Goal: Task Accomplishment & Management: Use online tool/utility

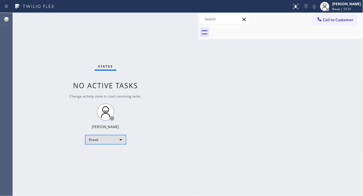
click at [121, 139] on div "Break" at bounding box center [105, 139] width 41 height 9
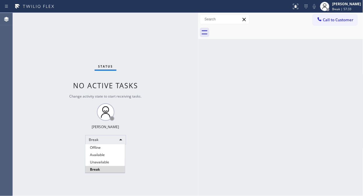
drag, startPoint x: 105, startPoint y: 161, endPoint x: 170, endPoint y: 194, distance: 72.4
click at [104, 161] on li "Unavailable" at bounding box center [105, 162] width 40 height 7
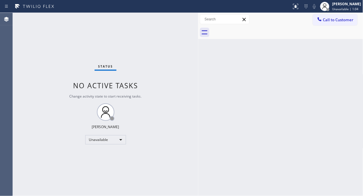
click at [50, 113] on div "Status No active tasks Change activity state to start receiving tasks. [PERSON_…" at bounding box center [106, 104] width 186 height 183
click at [114, 136] on div "Unavailable" at bounding box center [105, 139] width 41 height 9
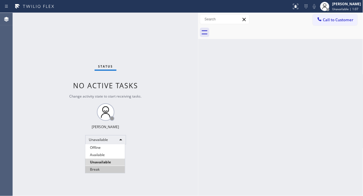
click at [107, 169] on li "Break" at bounding box center [105, 169] width 40 height 7
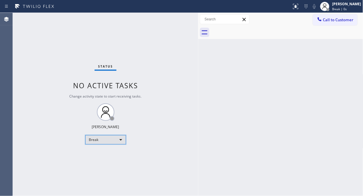
click at [101, 137] on div "Break" at bounding box center [105, 139] width 41 height 9
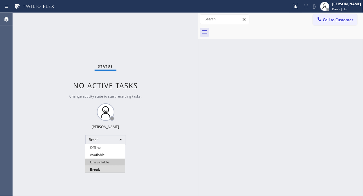
click at [100, 160] on li "Unavailable" at bounding box center [105, 162] width 40 height 7
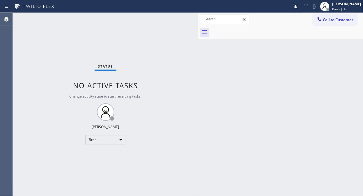
click at [247, 135] on div "Back to Dashboard Change Sender ID Customers Technicians Select a contact Outbo…" at bounding box center [280, 104] width 165 height 183
click at [334, 17] on span "Call to Customer" at bounding box center [338, 19] width 31 height 5
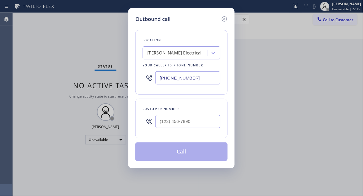
click at [156, 76] on input "[PHONE_NUMBER]" at bounding box center [188, 77] width 65 height 13
paste input "310) 526-3220"
type input "[PHONE_NUMBER]"
click at [159, 124] on input "(___) ___-____" at bounding box center [188, 121] width 65 height 13
paste input "310) 749-0757"
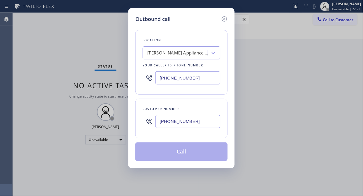
type input "[PHONE_NUMBER]"
click at [77, 55] on div "Outbound call Location [PERSON_NAME] Appliance Repair Your caller id phone numb…" at bounding box center [181, 98] width 363 height 196
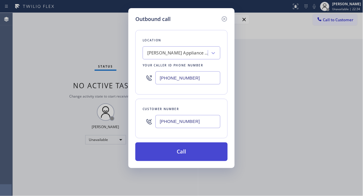
click at [181, 149] on button "Call" at bounding box center [181, 151] width 92 height 19
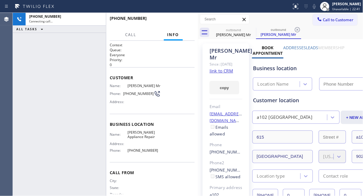
type input "[PHONE_NUMBER]"
drag, startPoint x: 149, startPoint y: 94, endPoint x: 121, endPoint y: 93, distance: 28.3
click at [121, 93] on div "Phone: [PHONE_NUMBER]" at bounding box center [135, 93] width 51 height 7
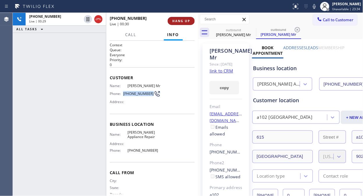
click at [182, 22] on span "HANG UP" at bounding box center [181, 21] width 18 height 4
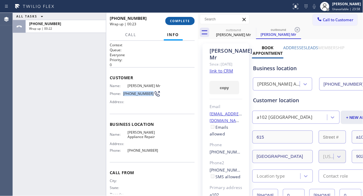
click at [179, 21] on span "COMPLETE" at bounding box center [180, 21] width 20 height 4
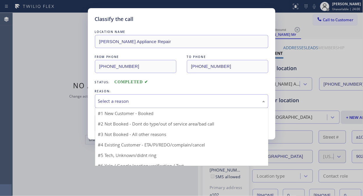
click at [169, 103] on div "Select a reason" at bounding box center [181, 101] width 167 height 7
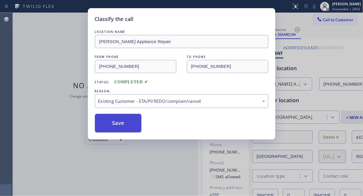
click at [111, 126] on button "Save" at bounding box center [118, 123] width 47 height 19
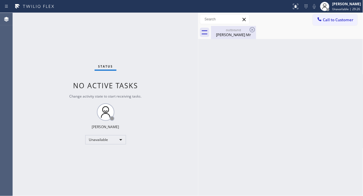
click at [245, 30] on div "outbound" at bounding box center [234, 30] width 44 height 4
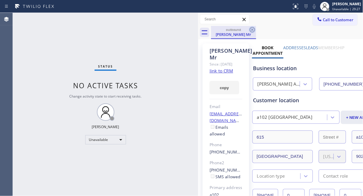
click at [253, 30] on icon at bounding box center [252, 29] width 5 height 5
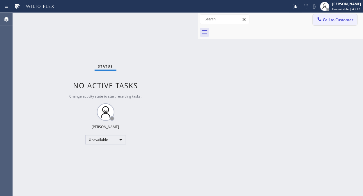
click at [342, 24] on button "Call to Customer" at bounding box center [335, 19] width 45 height 11
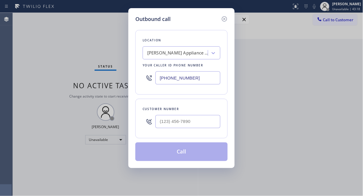
click at [147, 53] on div "[PERSON_NAME] Appliance Repair" at bounding box center [177, 53] width 61 height 7
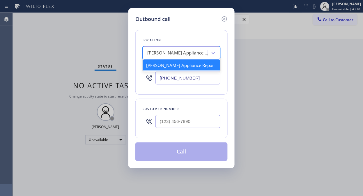
paste input "Mira Mesa Air Conditioning Repair"
type input "Mira Mesa Air Conditioning Repair"
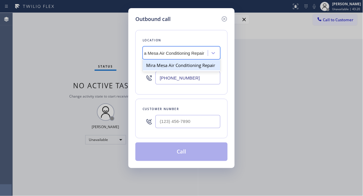
click at [165, 68] on div "Mira Mesa Air Conditioning Repair" at bounding box center [182, 65] width 78 height 10
type input "[PHONE_NUMBER]"
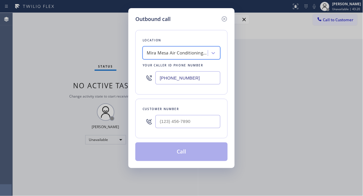
scroll to position [0, 1]
click at [157, 120] on input "(___) ___-____" at bounding box center [188, 121] width 65 height 13
paste input "310) 989-6650"
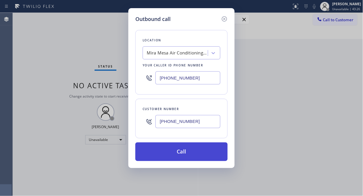
type input "[PHONE_NUMBER]"
click at [170, 150] on button "Call" at bounding box center [181, 151] width 92 height 19
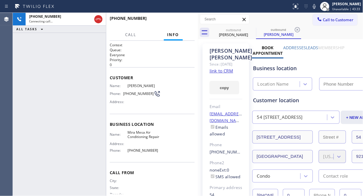
type input "[PHONE_NUMBER]"
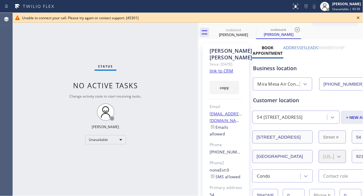
click at [360, 19] on icon at bounding box center [358, 17] width 7 height 7
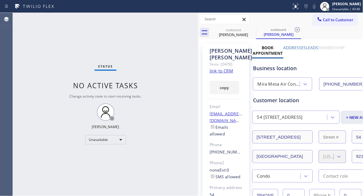
click at [345, 20] on span "Call to Customer" at bounding box center [338, 19] width 31 height 5
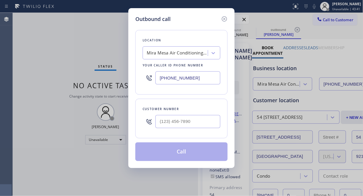
click at [167, 54] on div "Mira Mesa Air Conditioning Repair" at bounding box center [177, 53] width 61 height 7
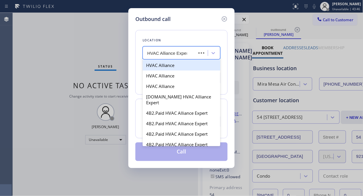
type input "HVAC Alliance Expert"
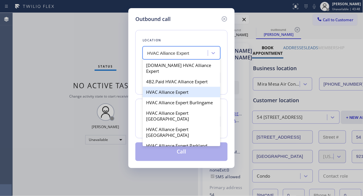
click at [170, 87] on div "HVAC Alliance Expert" at bounding box center [182, 92] width 78 height 10
type input "[PHONE_NUMBER]"
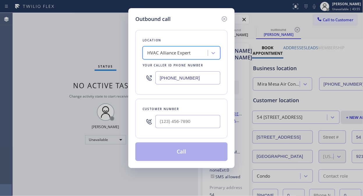
drag, startPoint x: 160, startPoint y: 106, endPoint x: 159, endPoint y: 120, distance: 13.4
click at [160, 114] on div "Customer number" at bounding box center [181, 119] width 92 height 40
click at [159, 120] on input "(___) ___-____" at bounding box center [188, 121] width 65 height 13
paste input "310) 989-6650"
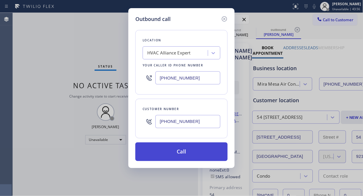
type input "[PHONE_NUMBER]"
click at [188, 153] on button "Call" at bounding box center [181, 151] width 92 height 19
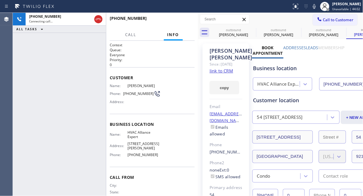
type input "[PHONE_NUMBER]"
click at [3, 34] on div "Agent Desktop" at bounding box center [6, 104] width 13 height 183
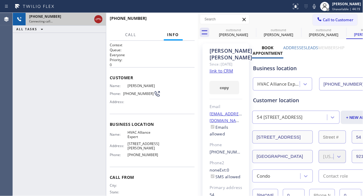
click at [99, 21] on icon at bounding box center [98, 19] width 7 height 7
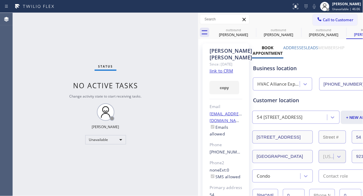
click at [324, 59] on div "Business location HVAC Alliance Expert [PHONE_NUMBER]" at bounding box center [318, 75] width 132 height 32
click at [329, 17] on span "Call to Customer" at bounding box center [338, 19] width 31 height 5
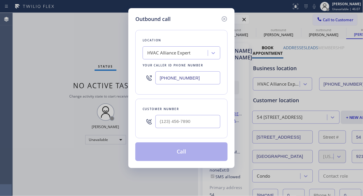
click at [152, 50] on div "HVAC Alliance Expert" at bounding box center [168, 53] width 43 height 7
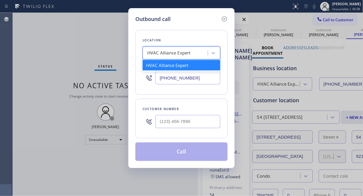
paste input "Santa [PERSON_NAME] Best Appliance Repair"
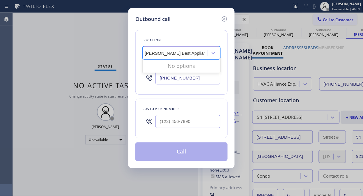
scroll to position [0, 15]
type input "Santa [PERSON_NAME] Best Appliance Repair"
click at [180, 47] on div "HVAC Alliance Expert" at bounding box center [182, 52] width 78 height 13
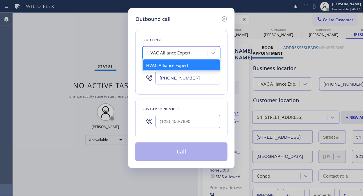
paste input "Mira Mesa Air Conditioning Repair"
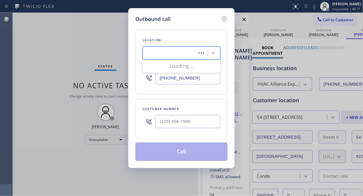
type input "Mira Mesa Air Conditioning Repair"
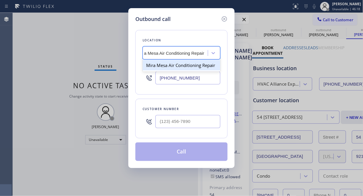
click at [178, 67] on div "Mira Mesa Air Conditioning Repair" at bounding box center [182, 65] width 78 height 10
type input "[PHONE_NUMBER]"
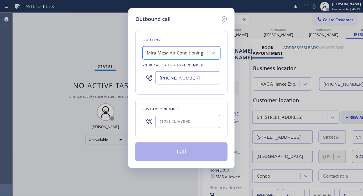
scroll to position [0, 1]
click at [160, 125] on input "(___) ___-____" at bounding box center [188, 121] width 65 height 13
paste input "310) 989-6650"
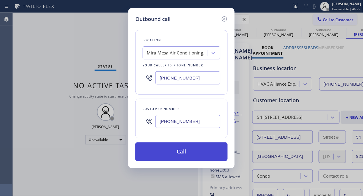
type input "[PHONE_NUMBER]"
click at [179, 153] on button "Call" at bounding box center [181, 151] width 92 height 19
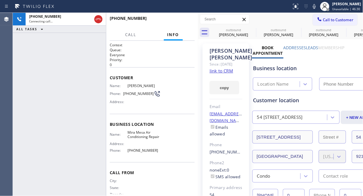
type input "[PHONE_NUMBER]"
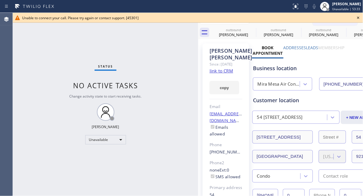
click at [358, 17] on icon at bounding box center [358, 17] width 7 height 7
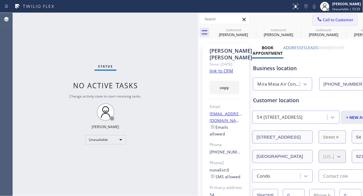
click at [342, 22] on span "Call to Customer" at bounding box center [338, 19] width 31 height 5
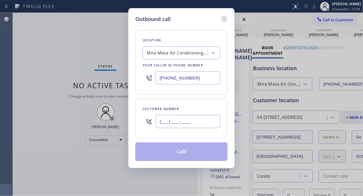
drag, startPoint x: 162, startPoint y: 124, endPoint x: 165, endPoint y: 126, distance: 4.2
click at [162, 124] on input "(___) ___-____" at bounding box center [188, 121] width 65 height 13
paste input "626) 755-6915"
type input "[PHONE_NUMBER]"
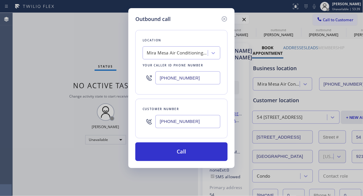
click at [325, 99] on div "Outbound call Location [GEOGRAPHIC_DATA] Air Conditioning Repair Your caller id…" at bounding box center [181, 98] width 363 height 196
click at [151, 56] on div "Mira Mesa Air Conditioning Repair" at bounding box center [177, 53] width 61 height 7
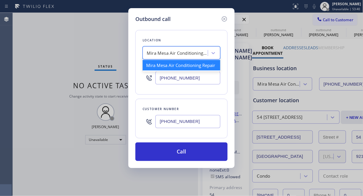
paste input "Santa [PERSON_NAME] Best Appliance Repair"
type input "Santa [PERSON_NAME] Best Appliance Repair"
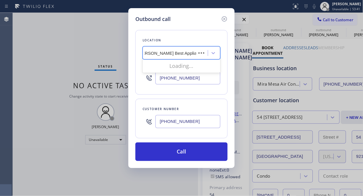
scroll to position [0, 13]
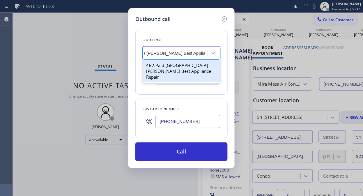
click at [162, 69] on div "4B2.Paid [GEOGRAPHIC_DATA][PERSON_NAME] Best Appliance Repair" at bounding box center [182, 71] width 78 height 22
type input "[PHONE_NUMBER]"
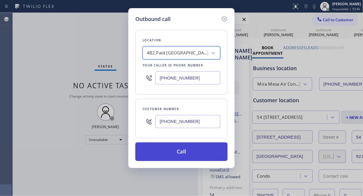
click at [187, 153] on button "Call" at bounding box center [181, 151] width 92 height 19
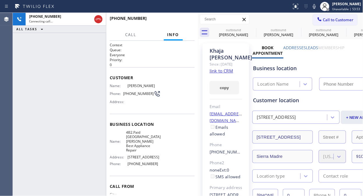
type input "[PHONE_NUMBER]"
click at [56, 66] on div "[PHONE_NUMBER] Live | 00:00 ALL TASKS ALL TASKS ACTIVE TASKS TASKS IN WRAP UP" at bounding box center [59, 104] width 93 height 183
click at [181, 14] on div "[PHONE_NUMBER] Live | 00:11 HANG UP" at bounding box center [152, 20] width 85 height 15
click at [182, 21] on span "HANG UP" at bounding box center [181, 21] width 18 height 4
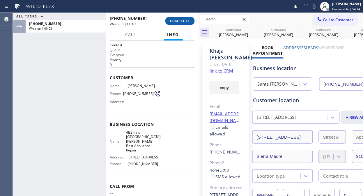
click at [173, 20] on span "COMPLETE" at bounding box center [180, 21] width 20 height 4
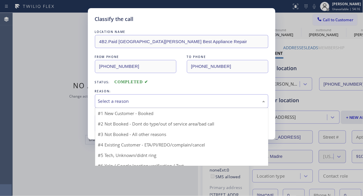
click at [173, 101] on div "Select a reason" at bounding box center [181, 101] width 167 height 7
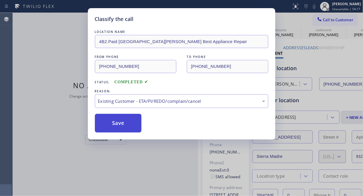
click at [108, 124] on button "Save" at bounding box center [118, 123] width 47 height 19
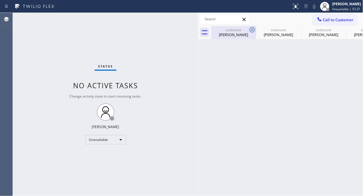
click at [251, 29] on icon at bounding box center [252, 29] width 7 height 7
click at [0, 0] on icon at bounding box center [0, 0] width 0 height 0
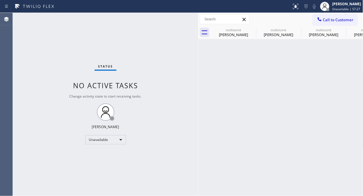
click at [0, 0] on icon at bounding box center [0, 0] width 0 height 0
click at [251, 29] on div "outbound [PERSON_NAME] outbound [PERSON_NAME] outbound [PERSON_NAME] outbound […" at bounding box center [287, 32] width 152 height 13
click at [326, 21] on span "Call to Customer" at bounding box center [338, 19] width 31 height 5
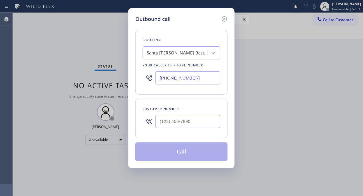
click at [183, 54] on div "Santa [PERSON_NAME] Best Appliance Repair" at bounding box center [177, 53] width 61 height 7
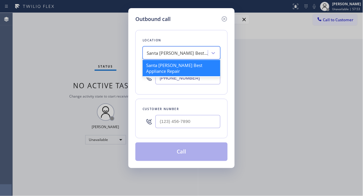
paste input "Mira Mesa Air Conditioning Repair"
type input "Mira Mesa Air Conditioning Repair"
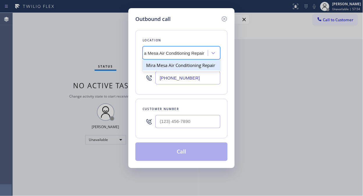
scroll to position [0, 9]
click at [180, 67] on div "Mira Mesa Air Conditioning Repair" at bounding box center [182, 65] width 78 height 10
type input "[PHONE_NUMBER]"
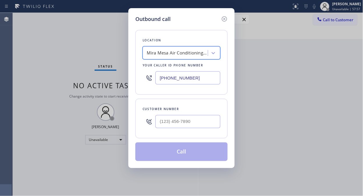
scroll to position [0, 1]
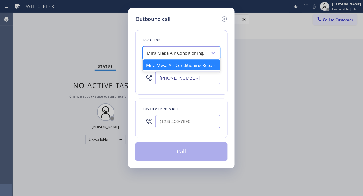
click at [147, 52] on div "Mira Mesa Air Conditioning Repair" at bounding box center [177, 53] width 61 height 7
paste input "Santa [PERSON_NAME] Best Appliance Repair"
type input "Santa [PERSON_NAME] Best Appliance Repair"
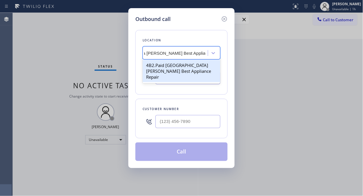
click at [166, 66] on div "4B2.Paid [GEOGRAPHIC_DATA][PERSON_NAME] Best Appliance Repair" at bounding box center [182, 71] width 78 height 22
type input "[PHONE_NUMBER]"
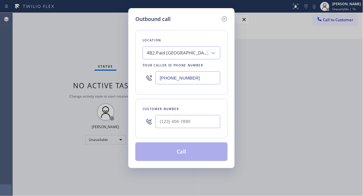
drag, startPoint x: 22, startPoint y: 61, endPoint x: 104, endPoint y: 100, distance: 90.9
click at [22, 61] on div "Outbound call Location 4B2.Paid [GEOGRAPHIC_DATA][PERSON_NAME] Best Appliance R…" at bounding box center [181, 98] width 363 height 196
click at [163, 125] on input "(___) ___-____" at bounding box center [188, 121] width 65 height 13
paste input "626) 755-6915"
type input "[PHONE_NUMBER]"
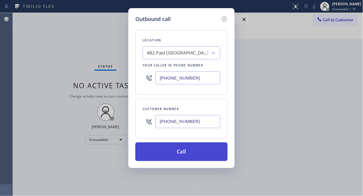
click at [197, 160] on button "Call" at bounding box center [181, 151] width 92 height 19
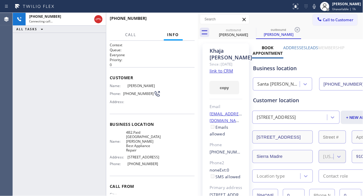
type input "[PHONE_NUMBER]"
drag, startPoint x: 180, startPoint y: 18, endPoint x: 185, endPoint y: 24, distance: 8.1
click at [181, 19] on button "HANG UP" at bounding box center [181, 21] width 27 height 8
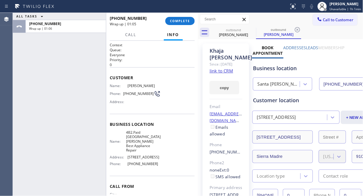
drag, startPoint x: 21, startPoint y: 43, endPoint x: 25, endPoint y: 42, distance: 4.5
click at [21, 43] on div "ALL TASKS ALL TASKS ACTIVE TASKS TASKS IN WRAP UP [PHONE_NUMBER] Wrap up | 01:06" at bounding box center [59, 104] width 93 height 183
click at [185, 21] on span "COMPLETE" at bounding box center [180, 21] width 20 height 4
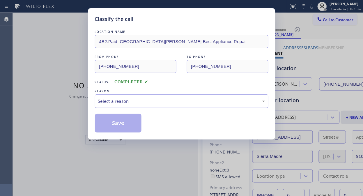
click at [168, 103] on div "Select a reason" at bounding box center [181, 101] width 167 height 7
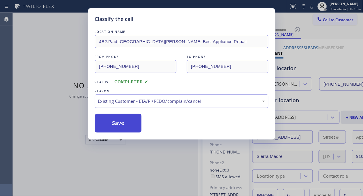
click at [131, 129] on button "Save" at bounding box center [118, 123] width 47 height 19
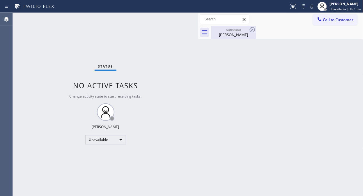
click at [238, 37] on div "outbound [PERSON_NAME]" at bounding box center [234, 32] width 44 height 13
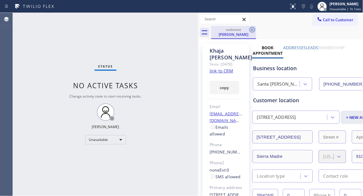
click at [253, 31] on icon at bounding box center [252, 29] width 7 height 7
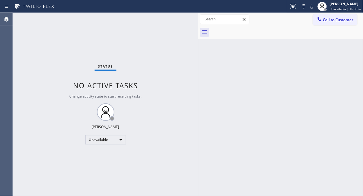
drag, startPoint x: 345, startPoint y: 15, endPoint x: 329, endPoint y: 24, distance: 19.2
click at [345, 15] on button "Call to Customer" at bounding box center [335, 19] width 45 height 11
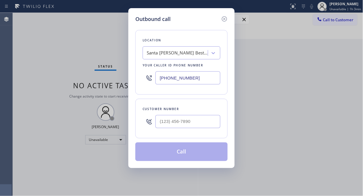
click at [158, 77] on input "[PHONE_NUMBER]" at bounding box center [188, 77] width 65 height 13
paste input "855) 666-9755"
type input "[PHONE_NUMBER]"
click at [337, 103] on div "Outbound call Location Viking Appliance Repair Pros Your caller id phone number…" at bounding box center [181, 98] width 363 height 196
click at [163, 123] on input "text" at bounding box center [188, 121] width 65 height 13
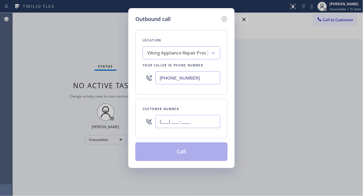
paste input "480) 580-0856"
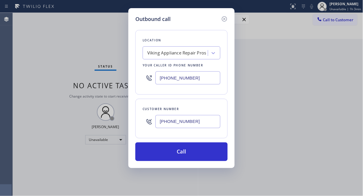
type input "[PHONE_NUMBER]"
click at [194, 80] on input "[PHONE_NUMBER]" at bounding box center [188, 77] width 65 height 13
click at [189, 95] on div "Location Viking Appliance Repair Pros Your caller id phone number [PHONE_NUMBER…" at bounding box center [181, 92] width 92 height 138
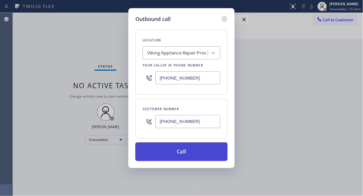
click at [202, 155] on button "Call" at bounding box center [181, 151] width 92 height 19
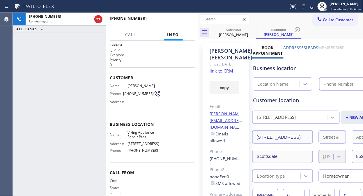
type input "[PHONE_NUMBER]"
click at [22, 80] on div "[PHONE_NUMBER] Live | 00:01 ALL TASKS ALL TASKS ACTIVE TASKS TASKS IN WRAP UP" at bounding box center [59, 104] width 93 height 183
click at [216, 71] on link "link to CRM" at bounding box center [222, 71] width 24 height 6
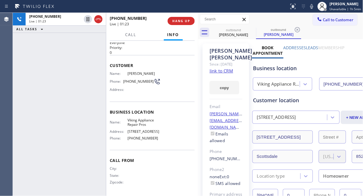
scroll to position [5, 0]
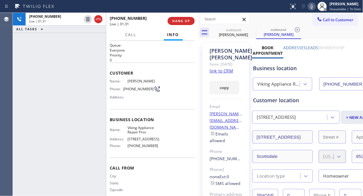
click at [312, 8] on icon at bounding box center [311, 6] width 7 height 7
click at [185, 20] on span "HANG UP" at bounding box center [181, 21] width 18 height 4
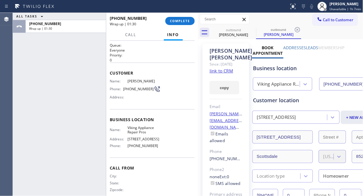
click at [22, 100] on div "ALL TASKS ALL TASKS ACTIVE TASKS TASKS IN WRAP UP [PHONE_NUMBER] Wrap up | 01:30" at bounding box center [59, 104] width 93 height 183
click at [180, 16] on div "[PHONE_NUMBER] Wrap up | 01:31 COMPLETE" at bounding box center [152, 20] width 85 height 15
click at [179, 21] on span "COMPLETE" at bounding box center [180, 21] width 20 height 4
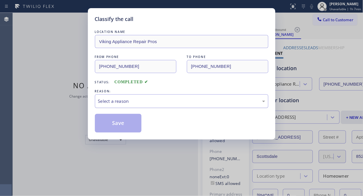
click at [179, 103] on div "Select a reason" at bounding box center [181, 101] width 167 height 7
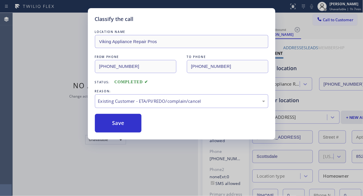
click at [133, 125] on button "Save" at bounding box center [118, 123] width 47 height 19
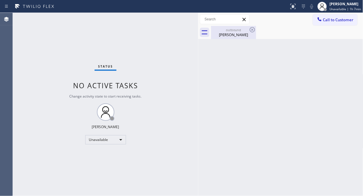
click at [236, 30] on div "outbound" at bounding box center [234, 30] width 44 height 4
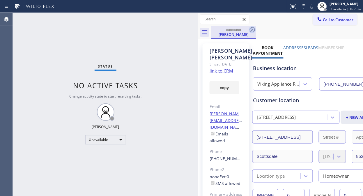
click at [255, 29] on icon at bounding box center [252, 29] width 7 height 7
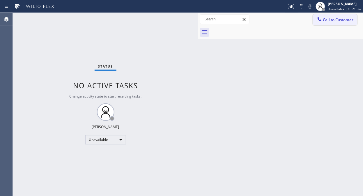
click at [319, 20] on icon at bounding box center [320, 19] width 4 height 4
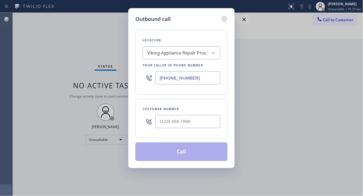
click at [161, 80] on input "[PHONE_NUMBER]" at bounding box center [188, 77] width 65 height 13
paste input "305) 588-889"
type input "[PHONE_NUMBER]"
click at [168, 121] on input "(___) ___-____" at bounding box center [188, 121] width 65 height 13
paste input "305) 588-8895"
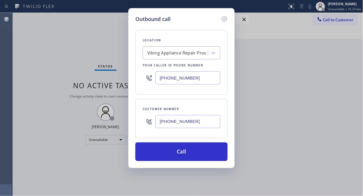
type input "[PHONE_NUMBER]"
click at [19, 63] on div "Outbound call Location Viking Appliance Repair Pros Your caller id phone number…" at bounding box center [181, 98] width 363 height 196
click at [158, 123] on input "[PHONE_NUMBER]" at bounding box center [188, 121] width 65 height 13
click at [159, 80] on input "[PHONE_NUMBER]" at bounding box center [188, 77] width 65 height 13
paste input "text"
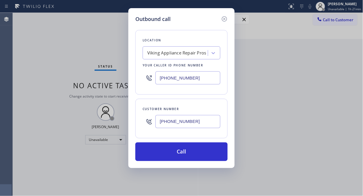
type input "[PHONE_NUMBER]"
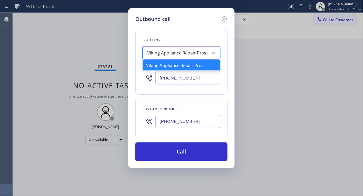
click at [146, 53] on div "Viking Appliance Repair Pros" at bounding box center [175, 53] width 63 height 10
paste input "Thermador Appliances Repair Services"
type input "Thermador Appliances Repair Services"
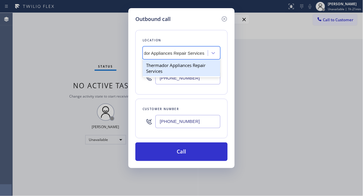
scroll to position [0, 19]
click at [176, 72] on div "Thermador Appliances Repair Services" at bounding box center [182, 68] width 78 height 16
type input "[PHONE_NUMBER]"
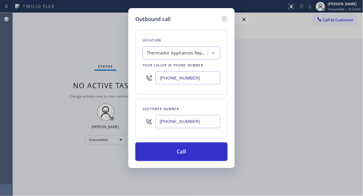
click at [329, 86] on div "Outbound call Location Thermador Appliances Repair Services Your caller id phon…" at bounding box center [181, 98] width 363 height 196
click at [180, 54] on div "Thermador Appliances Repair Services" at bounding box center [177, 53] width 61 height 7
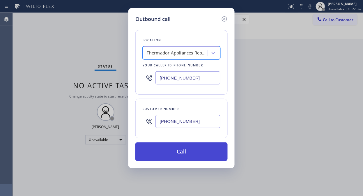
click at [181, 151] on button "Call" at bounding box center [181, 151] width 92 height 19
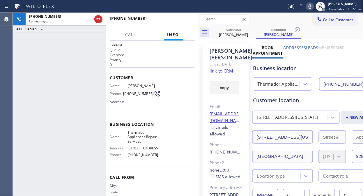
type input "[PHONE_NUMBER]"
click at [317, 65] on div "Business location" at bounding box center [318, 68] width 130 height 8
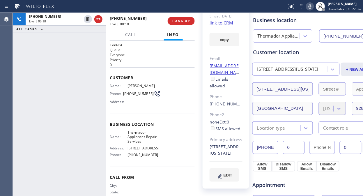
scroll to position [32, 0]
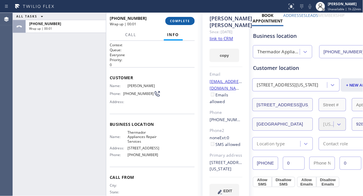
click at [180, 19] on span "COMPLETE" at bounding box center [180, 21] width 20 height 4
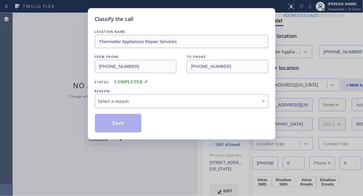
click at [184, 105] on div "Select a reason" at bounding box center [182, 101] width 174 height 14
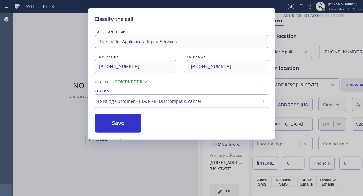
click at [126, 125] on button "Save" at bounding box center [118, 123] width 47 height 19
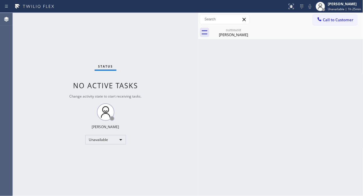
drag, startPoint x: 234, startPoint y: 30, endPoint x: 231, endPoint y: 2, distance: 28.4
click at [235, 30] on div "outbound" at bounding box center [234, 30] width 44 height 4
click at [0, 0] on icon at bounding box center [0, 0] width 0 height 0
drag, startPoint x: 324, startPoint y: 22, endPoint x: 269, endPoint y: 37, distance: 56.8
click at [324, 22] on span "Call to Customer" at bounding box center [338, 19] width 31 height 5
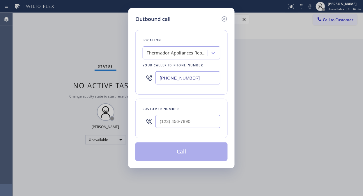
click at [186, 52] on div "Thermador Appliances Repair Services" at bounding box center [177, 53] width 61 height 7
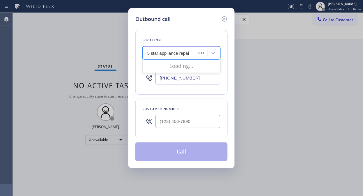
type input "5 star appliance repair"
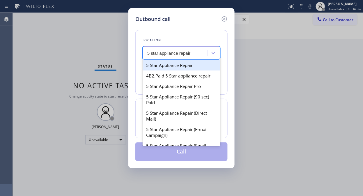
click at [179, 65] on div "5 Star Appliance Repair" at bounding box center [182, 65] width 78 height 10
type input "[PHONE_NUMBER]"
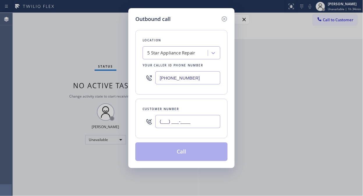
click at [174, 119] on input "(___) ___-____" at bounding box center [188, 121] width 65 height 13
paste input "510) 599-5173"
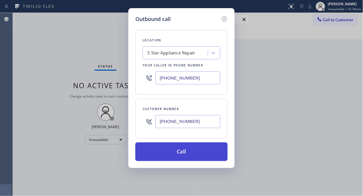
type input "[PHONE_NUMBER]"
click at [185, 153] on button "Call" at bounding box center [181, 151] width 92 height 19
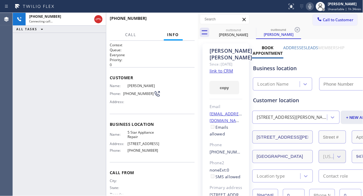
type input "[PHONE_NUMBER]"
click at [177, 17] on button "HANG UP" at bounding box center [181, 21] width 27 height 8
click at [184, 22] on span "HANG UP" at bounding box center [181, 21] width 18 height 4
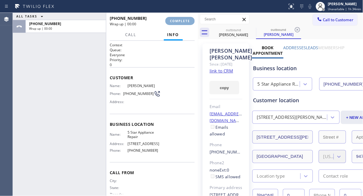
click at [184, 22] on span "COMPLETE" at bounding box center [180, 21] width 20 height 4
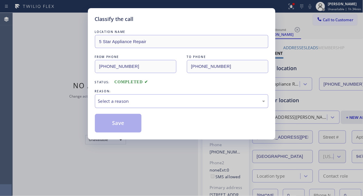
click at [189, 101] on div "Select a reason" at bounding box center [181, 101] width 167 height 7
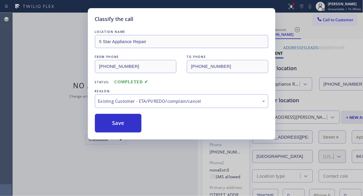
drag, startPoint x: 175, startPoint y: 131, endPoint x: 137, endPoint y: 127, distance: 38.1
click at [135, 127] on button "Save" at bounding box center [118, 123] width 47 height 19
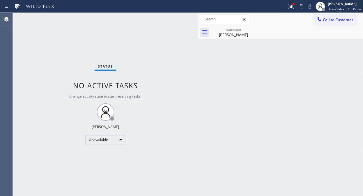
click at [325, 19] on span "Call to Customer" at bounding box center [338, 19] width 31 height 5
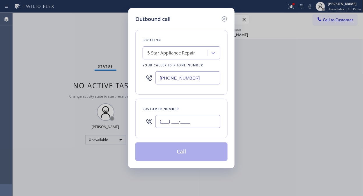
click at [158, 123] on input "(___) ___-____" at bounding box center [188, 121] width 65 height 13
paste input "718) 399-2927"
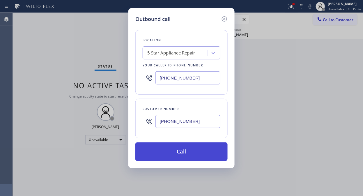
type input "[PHONE_NUMBER]"
click at [176, 151] on button "Call" at bounding box center [181, 151] width 92 height 19
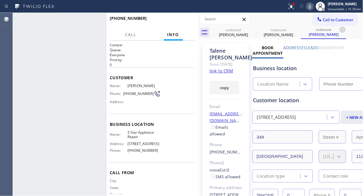
type input "[PHONE_NUMBER]"
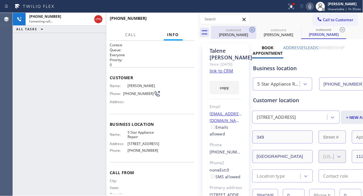
click at [255, 28] on icon at bounding box center [252, 29] width 7 height 7
click at [0, 0] on icon at bounding box center [0, 0] width 0 height 0
click at [339, 28] on icon at bounding box center [342, 29] width 7 height 7
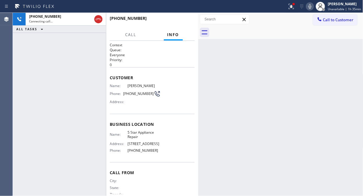
drag, startPoint x: 293, startPoint y: 8, endPoint x: 291, endPoint y: 15, distance: 7.8
click at [294, 8] on icon at bounding box center [291, 6] width 7 height 7
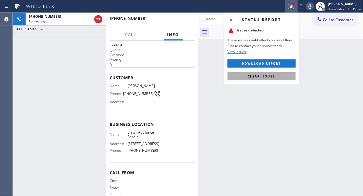
click at [261, 76] on span "Clear issues" at bounding box center [261, 76] width 27 height 4
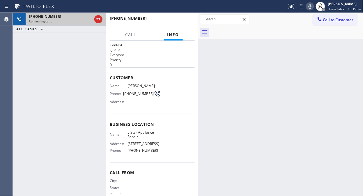
click at [75, 22] on div "Connecting call…" at bounding box center [60, 21] width 63 height 4
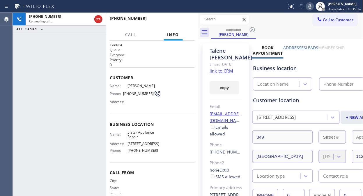
type input "[PHONE_NUMBER]"
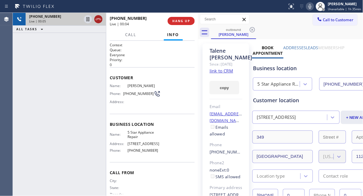
click at [98, 18] on icon at bounding box center [98, 19] width 7 height 7
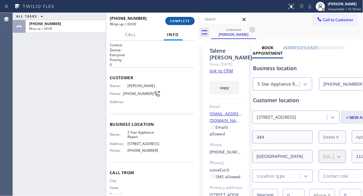
drag, startPoint x: 174, startPoint y: 22, endPoint x: 177, endPoint y: 22, distance: 3.3
click at [175, 22] on span "COMPLETE" at bounding box center [180, 21] width 20 height 4
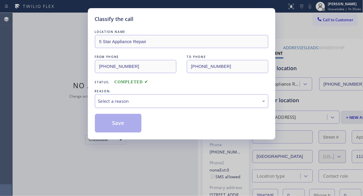
click at [161, 102] on div "Select a reason" at bounding box center [181, 101] width 167 height 7
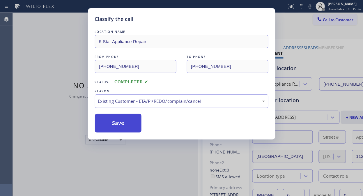
click at [127, 119] on button "Save" at bounding box center [118, 123] width 47 height 19
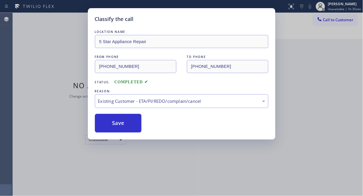
click at [336, 20] on div "Classify the call LOCATION NAME 5 Star Appliance Repair FROM PHONE [PHONE_NUMBE…" at bounding box center [181, 98] width 363 height 196
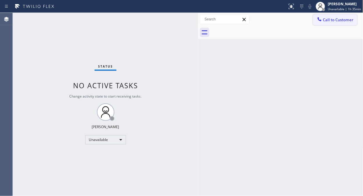
click at [340, 18] on span "Call to Customer" at bounding box center [338, 19] width 31 height 5
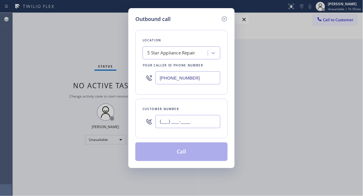
click at [179, 128] on input "(___) ___-____" at bounding box center [188, 121] width 65 height 13
paste input "562) 708-3524"
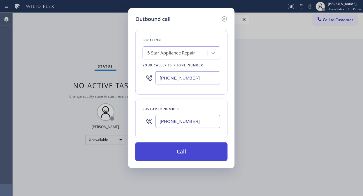
type input "[PHONE_NUMBER]"
click at [190, 155] on button "Call" at bounding box center [181, 151] width 92 height 19
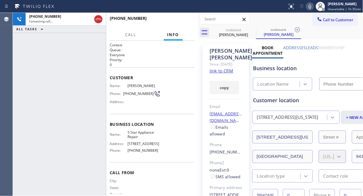
click at [311, 5] on icon at bounding box center [310, 6] width 3 height 5
type input "[PHONE_NUMBER]"
click at [254, 27] on icon at bounding box center [252, 29] width 7 height 7
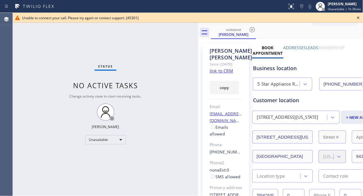
click at [358, 18] on icon at bounding box center [358, 17] width 7 height 7
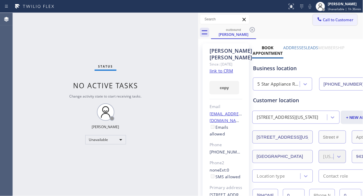
click at [317, 16] on icon at bounding box center [320, 19] width 6 height 6
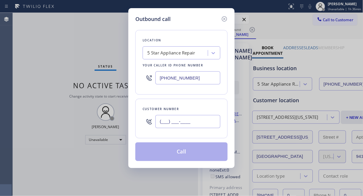
click at [197, 117] on input "(___) ___-____" at bounding box center [188, 121] width 65 height 13
paste input "415) 532-7558"
type input "[PHONE_NUMBER]"
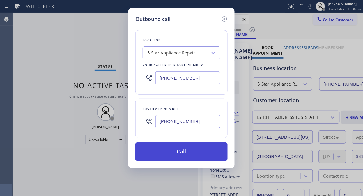
click at [177, 152] on button "Call" at bounding box center [181, 151] width 92 height 19
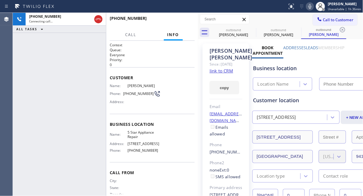
click at [312, 7] on icon at bounding box center [310, 6] width 7 height 7
type input "[PHONE_NUMBER]"
click at [251, 29] on icon at bounding box center [252, 29] width 7 height 7
click at [0, 0] on icon at bounding box center [0, 0] width 0 height 0
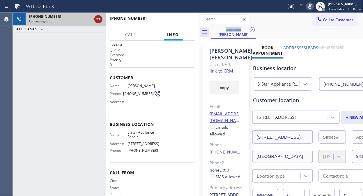
click at [97, 20] on icon at bounding box center [98, 19] width 7 height 7
click at [97, 20] on div "Connecting call…" at bounding box center [65, 21] width 73 height 4
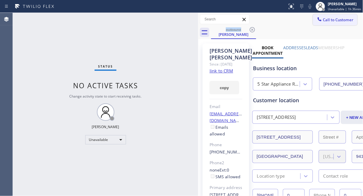
click at [326, 22] on span "Call to Customer" at bounding box center [338, 19] width 31 height 5
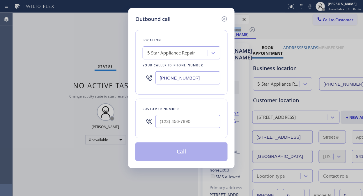
click at [183, 137] on div "Customer number" at bounding box center [181, 119] width 92 height 40
click at [181, 126] on input "(___) ___-____" at bounding box center [188, 121] width 65 height 13
paste input "650) 704-8068"
type input "[PHONE_NUMBER]"
click at [193, 155] on button "Call" at bounding box center [181, 151] width 92 height 19
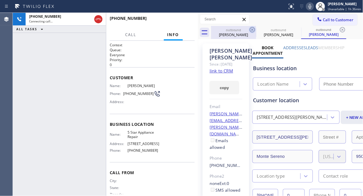
type input "[PHONE_NUMBER]"
click at [254, 29] on icon at bounding box center [252, 29] width 7 height 7
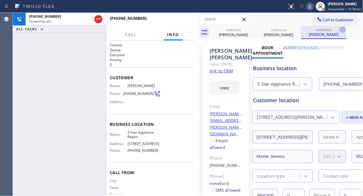
click at [0, 0] on icon at bounding box center [0, 0] width 0 height 0
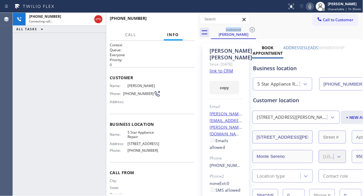
click at [312, 7] on icon at bounding box center [310, 6] width 7 height 7
click at [93, 75] on div "[PHONE_NUMBER] Connecting call… ALL TASKS ALL TASKS ACTIVE TASKS TASKS IN WRAP …" at bounding box center [59, 104] width 93 height 183
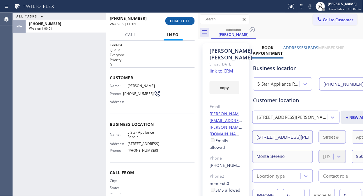
click at [185, 24] on button "COMPLETE" at bounding box center [179, 21] width 29 height 8
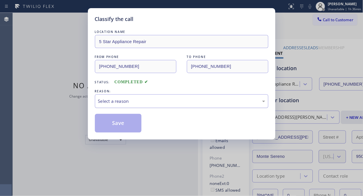
drag, startPoint x: 190, startPoint y: 101, endPoint x: 190, endPoint y: 107, distance: 5.8
click at [190, 104] on div "Select a reason" at bounding box center [181, 101] width 167 height 7
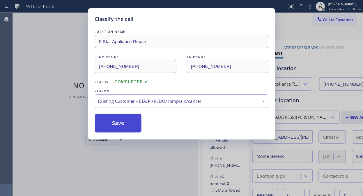
click at [141, 126] on button "Save" at bounding box center [118, 123] width 47 height 19
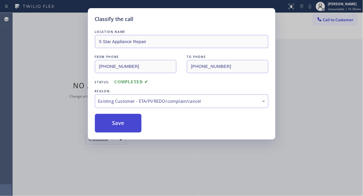
drag, startPoint x: 144, startPoint y: 122, endPoint x: 130, endPoint y: 124, distance: 14.6
click at [143, 122] on div "Save" at bounding box center [182, 123] width 174 height 19
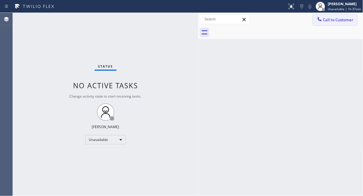
click at [341, 21] on span "Call to Customer" at bounding box center [338, 19] width 31 height 5
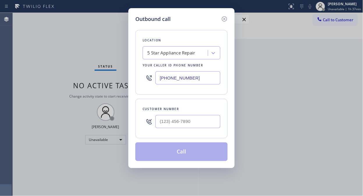
click at [208, 130] on div at bounding box center [188, 121] width 65 height 19
click at [203, 121] on input "(___) ___-____" at bounding box center [188, 121] width 65 height 13
paste input "510) 847-2269"
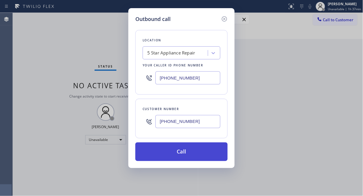
type input "[PHONE_NUMBER]"
click at [207, 152] on button "Call" at bounding box center [181, 151] width 92 height 19
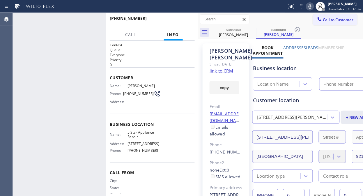
type input "[PHONE_NUMBER]"
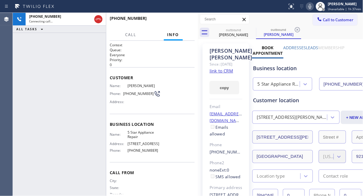
click at [310, 7] on icon at bounding box center [310, 6] width 7 height 7
click at [251, 30] on icon at bounding box center [252, 29] width 7 height 7
click at [251, 31] on icon at bounding box center [252, 29] width 5 height 5
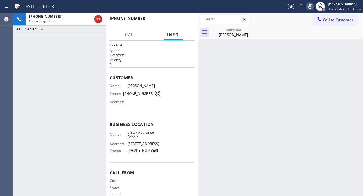
click at [277, 31] on div "outbound [PERSON_NAME]" at bounding box center [287, 32] width 152 height 13
click at [236, 36] on div "[PERSON_NAME]" at bounding box center [234, 34] width 44 height 5
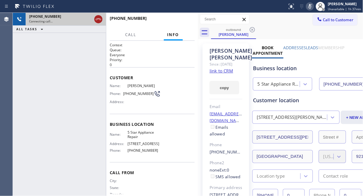
click at [101, 21] on div at bounding box center [98, 19] width 10 height 13
click at [100, 21] on icon at bounding box center [98, 19] width 7 height 7
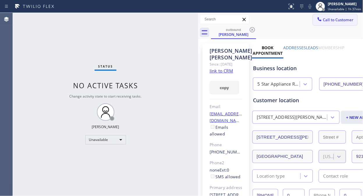
click at [323, 20] on span "Call to Customer" at bounding box center [338, 19] width 31 height 5
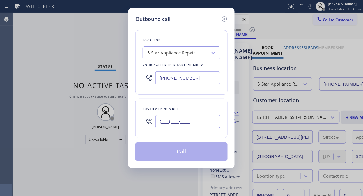
click at [160, 122] on input "(___) ___-____" at bounding box center [188, 121] width 65 height 13
paste input "917) 312-6808"
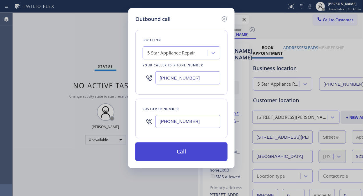
type input "[PHONE_NUMBER]"
click at [189, 153] on button "Call" at bounding box center [181, 151] width 92 height 19
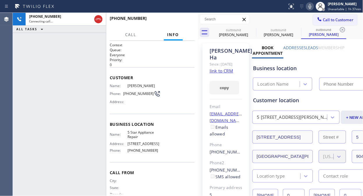
type input "[PHONE_NUMBER]"
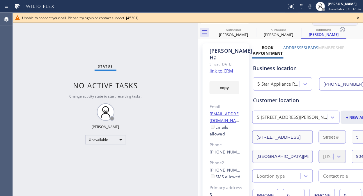
click at [358, 18] on icon at bounding box center [358, 17] width 7 height 7
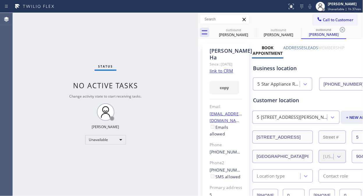
drag, startPoint x: 330, startPoint y: 21, endPoint x: 308, endPoint y: 34, distance: 25.6
click at [330, 21] on span "Call to Customer" at bounding box center [338, 19] width 31 height 5
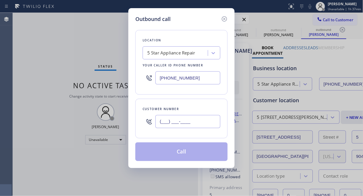
click at [211, 121] on input "(___) ___-____" at bounding box center [188, 121] width 65 height 13
paste input "212) 737-9885"
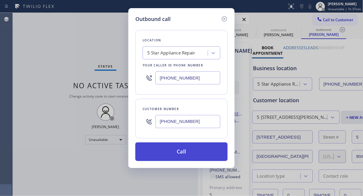
type input "[PHONE_NUMBER]"
click at [197, 150] on button "Call" at bounding box center [181, 151] width 92 height 19
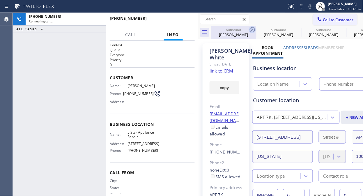
click at [253, 31] on icon at bounding box center [252, 29] width 7 height 7
click at [0, 0] on icon at bounding box center [0, 0] width 0 height 0
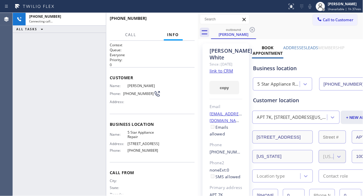
type input "[PHONE_NUMBER]"
drag, startPoint x: 97, startPoint y: 18, endPoint x: 121, endPoint y: 72, distance: 58.3
click at [121, 72] on div "[PHONE_NUMBER] Live | 00:00 ALL TASKS ALL TASKS ACTIVE TASKS TASKS IN WRAP UP […" at bounding box center [106, 104] width 186 height 183
click at [314, 6] on icon at bounding box center [310, 6] width 7 height 7
click at [312, 7] on icon at bounding box center [310, 6] width 3 height 5
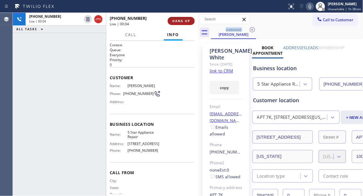
click at [199, 22] on div "[PHONE_NUMBER] Live | 00:04 ALL TASKS ALL TASKS ACTIVE TASKS TASKS IN WRAP UP […" at bounding box center [188, 104] width 350 height 183
click at [176, 18] on button "HANG UP" at bounding box center [181, 21] width 27 height 8
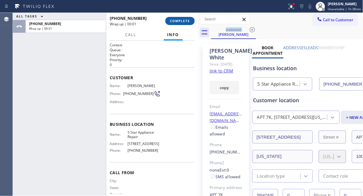
click at [175, 21] on span "COMPLETE" at bounding box center [180, 21] width 20 height 4
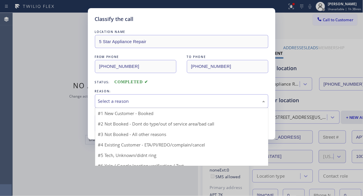
click at [199, 98] on div "Select a reason" at bounding box center [181, 101] width 167 height 7
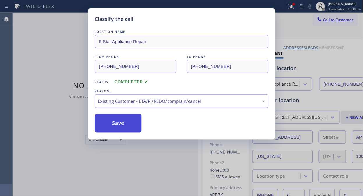
click at [141, 124] on button "Save" at bounding box center [118, 123] width 47 height 19
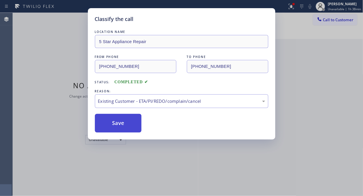
click at [137, 123] on button "Save" at bounding box center [118, 123] width 47 height 19
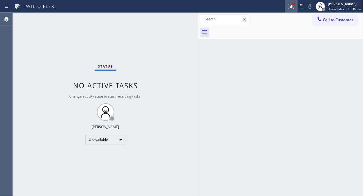
click at [294, 9] on icon at bounding box center [291, 6] width 7 height 7
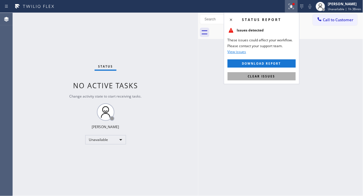
click at [264, 77] on span "Clear issues" at bounding box center [261, 76] width 27 height 4
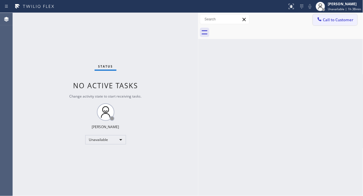
click at [347, 17] on span "Call to Customer" at bounding box center [338, 19] width 31 height 5
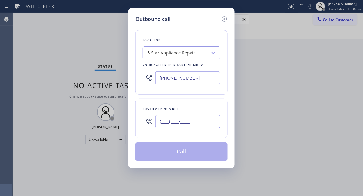
click at [183, 120] on input "(___) ___-____" at bounding box center [188, 121] width 65 height 13
paste input "949) 233-0564"
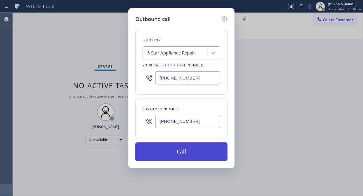
type input "[PHONE_NUMBER]"
click at [189, 148] on button "Call" at bounding box center [181, 151] width 92 height 19
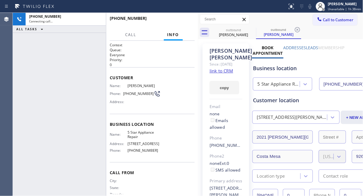
type input "[PHONE_NUMBER]"
click at [249, 29] on icon at bounding box center [252, 29] width 7 height 7
click at [250, 31] on icon at bounding box center [252, 29] width 5 height 5
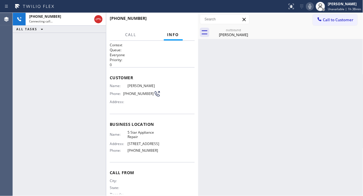
click at [80, 93] on div "[PHONE_NUMBER] Connecting call… ALL TASKS ALL TASKS ACTIVE TASKS TASKS IN WRAP …" at bounding box center [59, 104] width 93 height 183
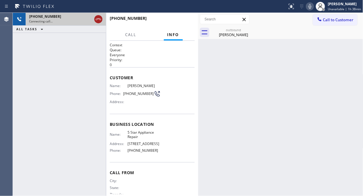
click at [100, 19] on icon at bounding box center [98, 19] width 7 height 7
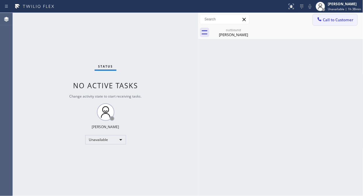
click at [331, 19] on span "Call to Customer" at bounding box center [338, 19] width 31 height 5
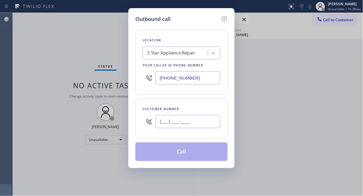
click at [184, 118] on input "(___) ___-____" at bounding box center [188, 121] width 65 height 13
paste input "212) 877-0089"
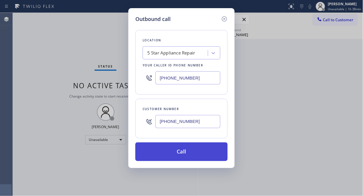
type input "[PHONE_NUMBER]"
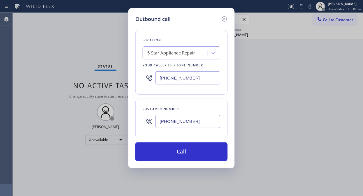
drag, startPoint x: 187, startPoint y: 154, endPoint x: 281, endPoint y: 33, distance: 152.9
click at [187, 154] on button "Call" at bounding box center [181, 151] width 92 height 19
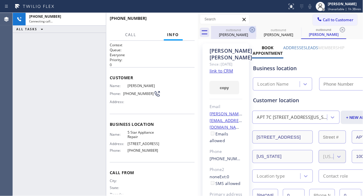
click at [249, 30] on icon at bounding box center [252, 29] width 7 height 7
click at [0, 0] on icon at bounding box center [0, 0] width 0 height 0
click at [339, 30] on icon at bounding box center [342, 29] width 7 height 7
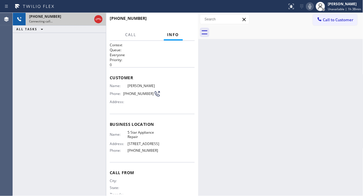
click at [76, 17] on div "[PHONE_NUMBER]" at bounding box center [60, 16] width 63 height 5
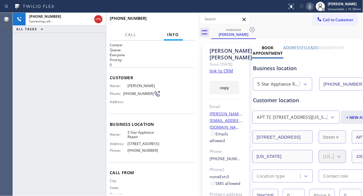
type input "[PHONE_NUMBER]"
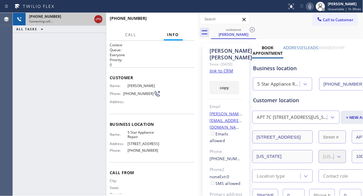
click at [97, 17] on icon at bounding box center [98, 19] width 7 height 7
click at [338, 20] on span "Call to Customer" at bounding box center [338, 19] width 31 height 5
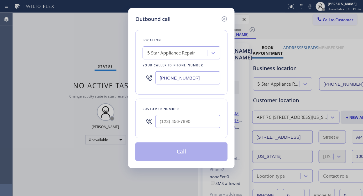
click at [184, 123] on input "text" at bounding box center [188, 121] width 65 height 13
click at [183, 117] on input "text" at bounding box center [188, 121] width 65 height 13
paste input "646) 641-3579"
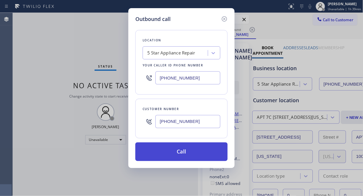
type input "[PHONE_NUMBER]"
click at [193, 155] on button "Call" at bounding box center [181, 151] width 92 height 19
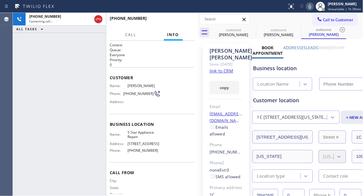
type input "[PHONE_NUMBER]"
click at [182, 21] on span "HANG UP" at bounding box center [181, 21] width 18 height 4
click at [181, 20] on span "HANG UP" at bounding box center [181, 21] width 18 height 4
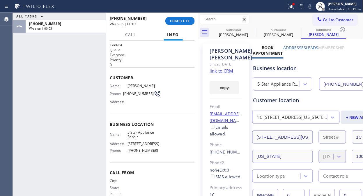
click at [46, 82] on div "ALL TASKS ALL TASKS ACTIVE TASKS TASKS IN WRAP UP [PHONE_NUMBER] Wrap up | 00:03" at bounding box center [59, 104] width 93 height 183
click at [188, 18] on button "COMPLETE" at bounding box center [179, 21] width 29 height 8
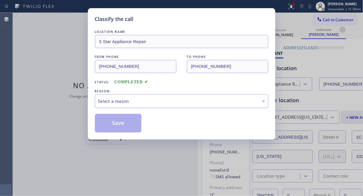
click at [183, 101] on div "Select a reason" at bounding box center [181, 101] width 167 height 7
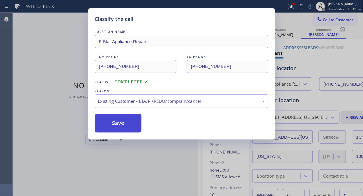
click at [119, 119] on button "Save" at bounding box center [118, 123] width 47 height 19
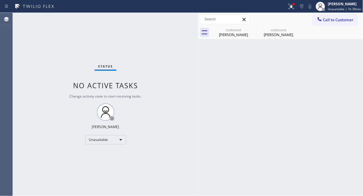
click at [323, 19] on span "Call to Customer" at bounding box center [338, 19] width 31 height 5
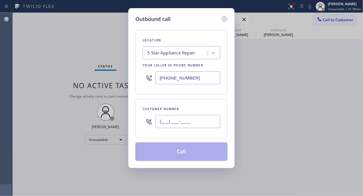
click at [180, 117] on input "(___) ___-____" at bounding box center [188, 121] width 65 height 13
paste input "425) 999-5002"
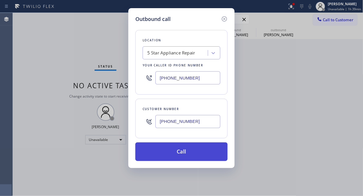
type input "[PHONE_NUMBER]"
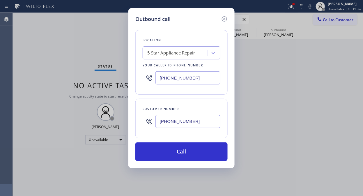
drag, startPoint x: 195, startPoint y: 152, endPoint x: 219, endPoint y: 115, distance: 44.0
click at [196, 152] on button "Call" at bounding box center [181, 151] width 92 height 19
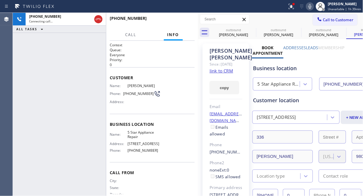
type input "[PHONE_NUMBER]"
click at [0, 0] on icon at bounding box center [0, 0] width 0 height 0
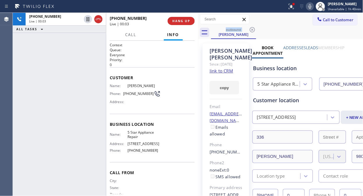
drag, startPoint x: 255, startPoint y: 31, endPoint x: 199, endPoint y: 27, distance: 55.8
click at [255, 31] on icon at bounding box center [252, 29] width 7 height 7
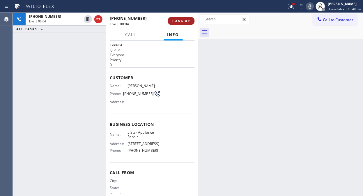
click at [188, 23] on button "HANG UP" at bounding box center [181, 21] width 27 height 8
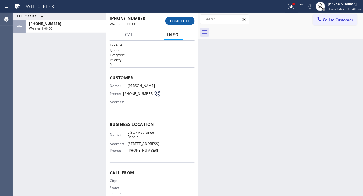
click at [188, 23] on button "COMPLETE" at bounding box center [179, 21] width 29 height 8
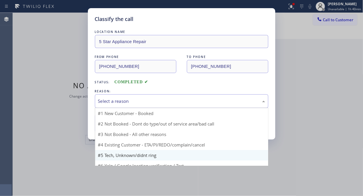
drag, startPoint x: 185, startPoint y: 103, endPoint x: 173, endPoint y: 141, distance: 39.9
click at [185, 103] on div "Select a reason" at bounding box center [181, 101] width 167 height 7
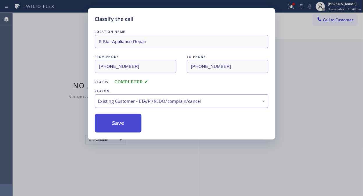
drag, startPoint x: 173, startPoint y: 133, endPoint x: 133, endPoint y: 123, distance: 40.9
click at [133, 123] on button "Save" at bounding box center [118, 123] width 47 height 19
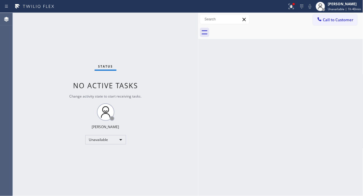
click at [330, 17] on span "Call to Customer" at bounding box center [338, 19] width 31 height 5
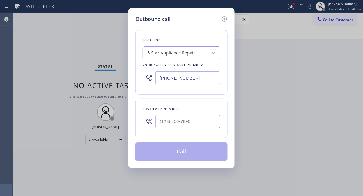
click at [158, 79] on input "[PHONE_NUMBER]" at bounding box center [188, 77] width 65 height 13
click at [158, 123] on input "(___) ___-____" at bounding box center [188, 121] width 65 height 13
paste input "408) 859-0630"
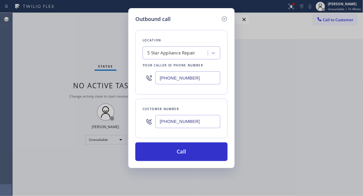
click at [160, 121] on input "[PHONE_NUMBER]" at bounding box center [188, 121] width 65 height 13
paste input "626) 755-6915"
type input "[PHONE_NUMBER]"
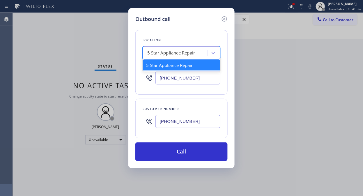
click at [153, 53] on div "5 Star Appliance Repair" at bounding box center [171, 53] width 48 height 7
paste input "Santa [PERSON_NAME] Best Appliance Repair"
type input "Santa [PERSON_NAME] Best Appliance Repair"
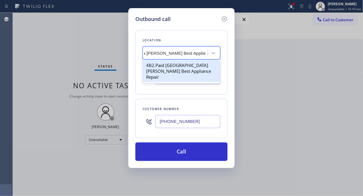
click at [166, 70] on div "4B2.Paid [GEOGRAPHIC_DATA][PERSON_NAME] Best Appliance Repair" at bounding box center [182, 71] width 78 height 22
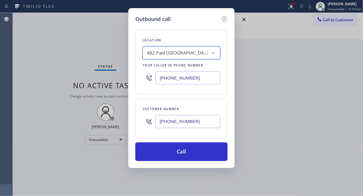
type input "[PHONE_NUMBER]"
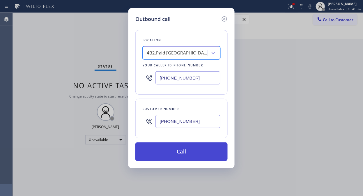
click at [195, 153] on button "Call" at bounding box center [181, 151] width 92 height 19
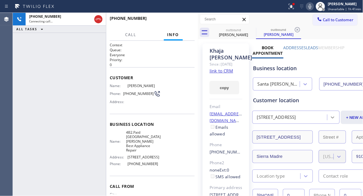
type input "[PHONE_NUMBER]"
click at [176, 23] on button "HANG UP" at bounding box center [181, 21] width 27 height 8
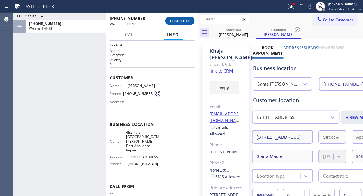
click at [175, 24] on button "COMPLETE" at bounding box center [179, 21] width 29 height 8
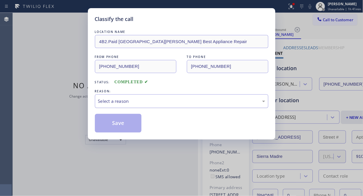
click at [170, 105] on div "Select a reason" at bounding box center [182, 101] width 174 height 14
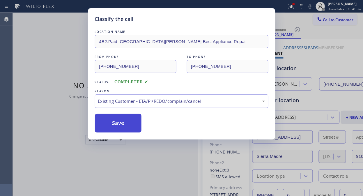
click at [119, 125] on button "Save" at bounding box center [118, 123] width 47 height 19
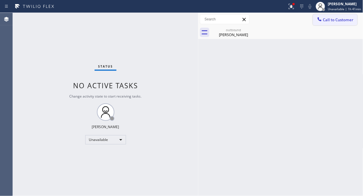
click at [340, 15] on button "Call to Customer" at bounding box center [335, 19] width 45 height 11
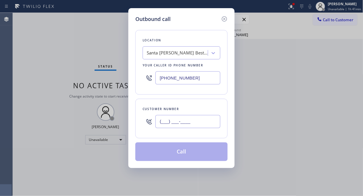
click at [175, 121] on input "(___) ___-____" at bounding box center [188, 121] width 65 height 13
paste input "650) 714-2669"
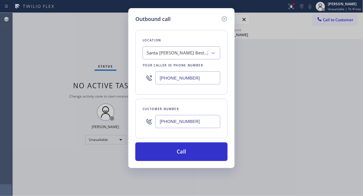
type input "[PHONE_NUMBER]"
click at [178, 54] on div "Santa [PERSON_NAME] Best Appliance Repair" at bounding box center [177, 53] width 61 height 7
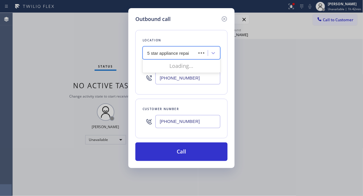
type input "5 star appliance repair"
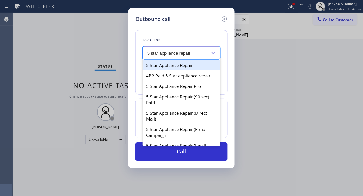
click at [183, 62] on div "5 Star Appliance Repair" at bounding box center [182, 65] width 78 height 10
type input "[PHONE_NUMBER]"
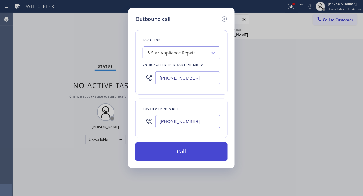
click at [172, 151] on button "Call" at bounding box center [181, 151] width 92 height 19
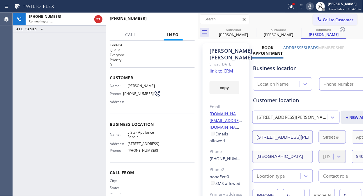
type input "[PHONE_NUMBER]"
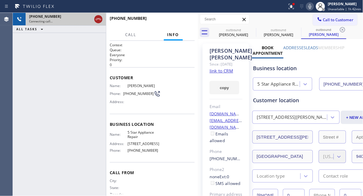
click at [98, 18] on icon at bounding box center [98, 19] width 7 height 7
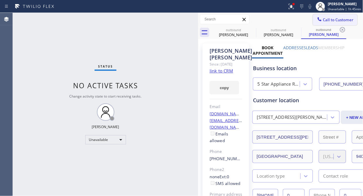
click at [326, 20] on span "Call to Customer" at bounding box center [338, 19] width 31 height 5
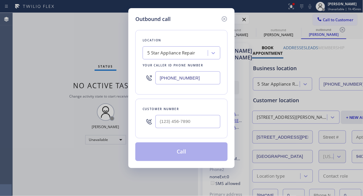
click at [159, 80] on input "[PHONE_NUMBER]" at bounding box center [188, 77] width 65 height 13
paste input "text"
type input "[PHONE_NUMBER]"
click at [159, 121] on input "(___) ___-____" at bounding box center [188, 121] width 65 height 13
paste input "408) 829-5697"
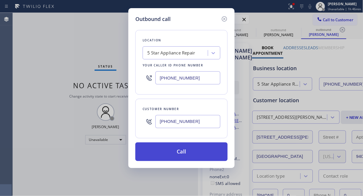
type input "[PHONE_NUMBER]"
click at [185, 152] on button "Call" at bounding box center [181, 151] width 92 height 19
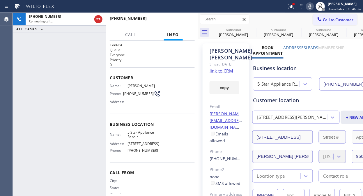
type input "[PHONE_NUMBER]"
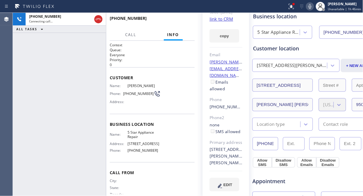
scroll to position [65, 0]
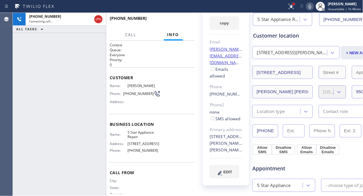
click at [294, 5] on div at bounding box center [293, 3] width 3 height 3
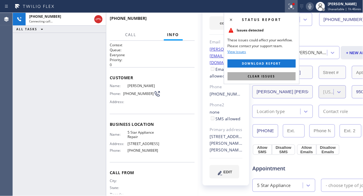
click at [273, 76] on span "Clear issues" at bounding box center [261, 76] width 27 height 4
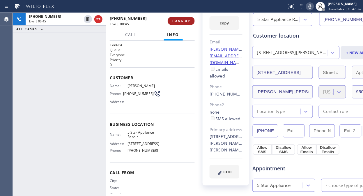
click at [183, 21] on span "HANG UP" at bounding box center [181, 21] width 18 height 4
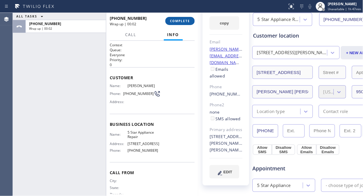
click at [183, 21] on span "COMPLETE" at bounding box center [180, 21] width 20 height 4
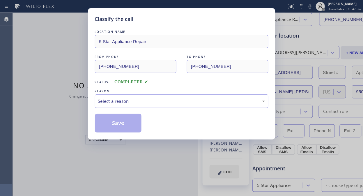
click at [167, 108] on div "LOCATION NAME 5 Star Appliance Repair FROM PHONE [PHONE_NUMBER] TO PHONE [PHONE…" at bounding box center [182, 81] width 174 height 104
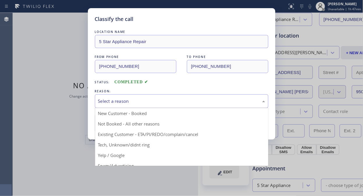
drag, startPoint x: 177, startPoint y: 105, endPoint x: 175, endPoint y: 128, distance: 22.5
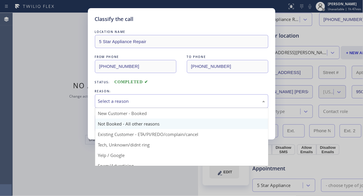
click at [177, 105] on div "Select a reason" at bounding box center [182, 101] width 174 height 14
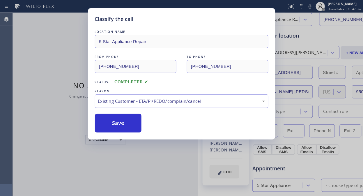
click at [126, 127] on button "Save" at bounding box center [118, 123] width 47 height 19
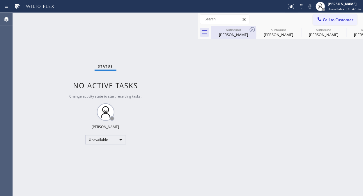
click at [246, 32] on div "[PERSON_NAME]" at bounding box center [234, 34] width 44 height 5
click at [0, 0] on icon at bounding box center [0, 0] width 0 height 0
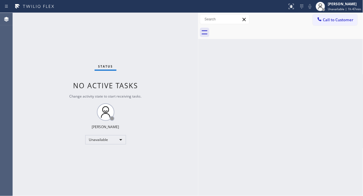
click at [252, 27] on div at bounding box center [287, 32] width 152 height 13
click at [328, 22] on span "Call to Customer" at bounding box center [338, 19] width 31 height 5
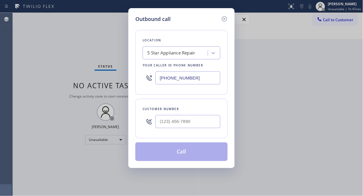
click at [100, 43] on div "Outbound call Location 5 Star Appliance Repair Your caller id phone number [PHO…" at bounding box center [181, 98] width 363 height 196
click at [224, 18] on icon at bounding box center [224, 18] width 5 height 5
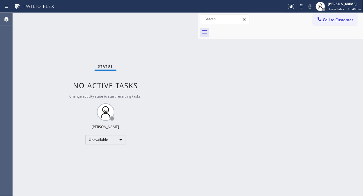
type input "[PHONE_NUMBER]"
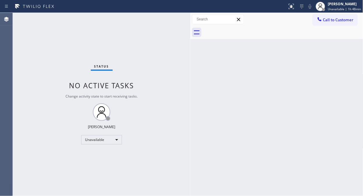
drag, startPoint x: 197, startPoint y: 35, endPoint x: 189, endPoint y: 39, distance: 8.9
click at [190, 39] on div at bounding box center [190, 104] width 0 height 183
drag, startPoint x: 336, startPoint y: 18, endPoint x: 307, endPoint y: 33, distance: 31.9
click at [335, 19] on span "Call to Customer" at bounding box center [338, 19] width 31 height 5
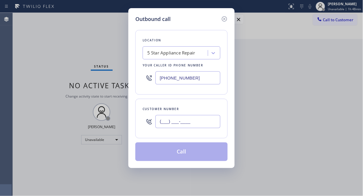
click at [161, 127] on input "(___) ___-____" at bounding box center [188, 121] width 65 height 13
paste input "909) 455-8883"
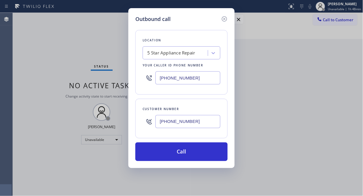
type input "[PHONE_NUMBER]"
drag, startPoint x: 186, startPoint y: 156, endPoint x: 261, endPoint y: 10, distance: 164.5
click at [187, 156] on button "Call" at bounding box center [181, 151] width 92 height 19
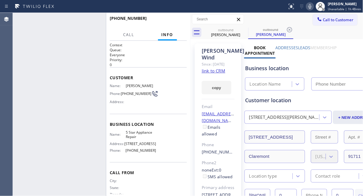
type input "[PHONE_NUMBER]"
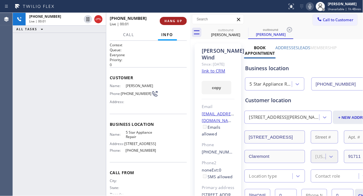
click at [164, 22] on button "HANG UP" at bounding box center [173, 21] width 27 height 8
click at [166, 22] on span "HANG UP" at bounding box center [174, 21] width 18 height 4
click at [165, 24] on button "HANG UP" at bounding box center [173, 21] width 27 height 8
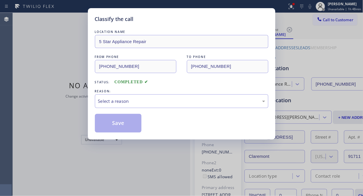
drag, startPoint x: 199, startPoint y: 87, endPoint x: 199, endPoint y: 91, distance: 3.2
click at [199, 91] on div "LOCATION NAME 5 Star Appliance Repair FROM PHONE [PHONE_NUMBER] TO PHONE [PHONE…" at bounding box center [182, 81] width 174 height 104
click at [178, 103] on div "Select a reason" at bounding box center [181, 101] width 167 height 7
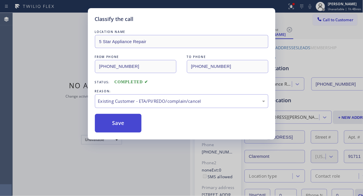
click at [105, 127] on button "Save" at bounding box center [118, 123] width 47 height 19
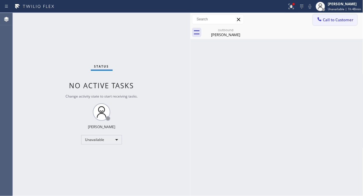
click at [325, 22] on span "Call to Customer" at bounding box center [338, 19] width 31 height 5
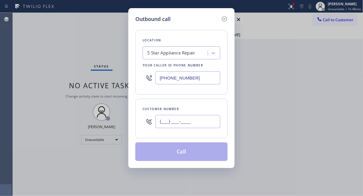
click at [207, 121] on input "(___) ___-____" at bounding box center [188, 121] width 65 height 13
paste input "917) 727-1221"
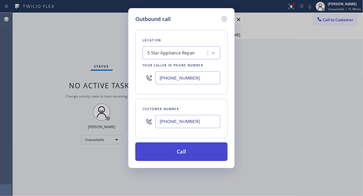
type input "[PHONE_NUMBER]"
click at [201, 151] on button "Call" at bounding box center [181, 151] width 92 height 19
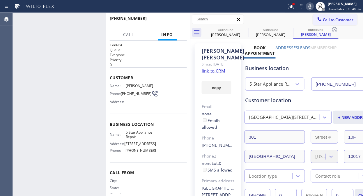
type input "[PHONE_NUMBER]"
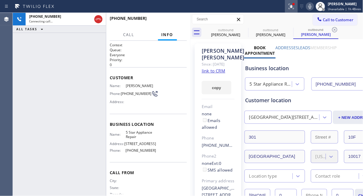
click at [292, 8] on icon at bounding box center [291, 6] width 7 height 7
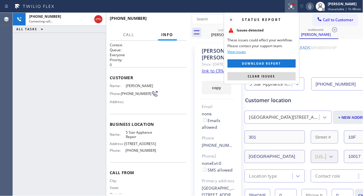
click at [269, 78] on span "Clear issues" at bounding box center [261, 76] width 27 height 4
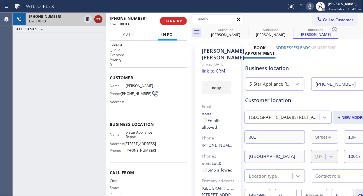
click at [100, 19] on icon at bounding box center [98, 19] width 5 height 2
click at [175, 23] on button "HANG UP" at bounding box center [173, 21] width 27 height 8
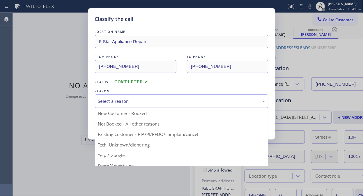
click at [180, 100] on div "Select a reason" at bounding box center [181, 101] width 167 height 7
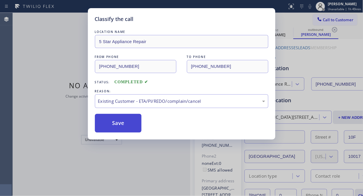
click at [121, 124] on button "Save" at bounding box center [118, 123] width 47 height 19
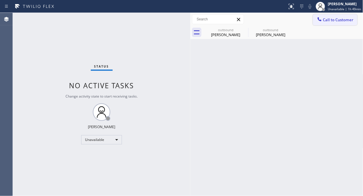
click at [328, 22] on span "Call to Customer" at bounding box center [338, 19] width 31 height 5
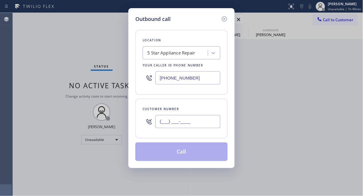
click at [193, 120] on input "(___) ___-____" at bounding box center [188, 121] width 65 height 13
paste input "714) 883-1581"
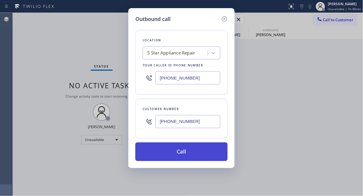
type input "[PHONE_NUMBER]"
click at [189, 157] on button "Call" at bounding box center [181, 151] width 92 height 19
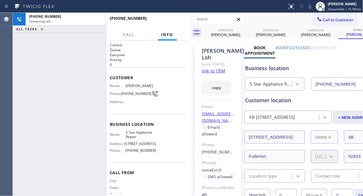
type input "[PHONE_NUMBER]"
click at [310, 8] on icon at bounding box center [310, 6] width 7 height 7
drag, startPoint x: 64, startPoint y: 82, endPoint x: 232, endPoint y: 44, distance: 171.6
click at [64, 82] on div "[PHONE_NUMBER] Connecting call… ALL TASKS ALL TASKS ACTIVE TASKS TASKS IN WRAP …" at bounding box center [59, 104] width 93 height 183
click at [312, 6] on icon at bounding box center [310, 6] width 7 height 7
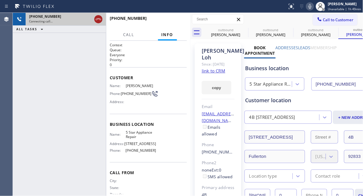
click at [95, 18] on icon at bounding box center [98, 19] width 7 height 7
click at [335, 20] on span "Call to Customer" at bounding box center [338, 19] width 31 height 5
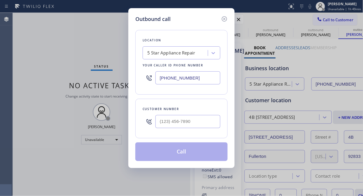
click at [160, 126] on input "text" at bounding box center [188, 121] width 65 height 13
click at [165, 123] on input "text" at bounding box center [188, 121] width 65 height 13
paste input "40) 848-3051"
click at [159, 121] on input "(_40) 848-3051" at bounding box center [188, 121] width 65 height 13
paste input "408) 483-0512"
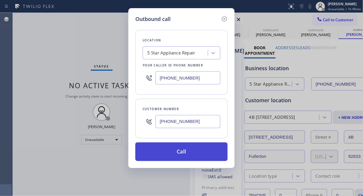
type input "[PHONE_NUMBER]"
click at [179, 151] on button "Call" at bounding box center [181, 151] width 92 height 19
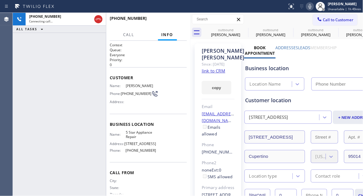
type input "[PHONE_NUMBER]"
click at [245, 30] on icon at bounding box center [244, 29] width 5 height 5
click at [0, 0] on icon at bounding box center [0, 0] width 0 height 0
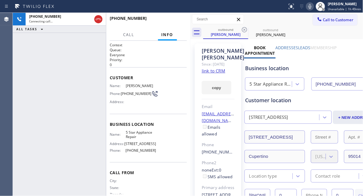
click at [245, 30] on icon at bounding box center [244, 29] width 5 height 5
click at [313, 5] on icon at bounding box center [310, 6] width 7 height 7
click at [82, 80] on div "[PHONE_NUMBER] Live | 00:00 ALL TASKS ALL TASKS ACTIVE TASKS TASKS IN WRAP UP" at bounding box center [59, 104] width 93 height 183
click at [164, 22] on button "HANG UP" at bounding box center [173, 21] width 27 height 8
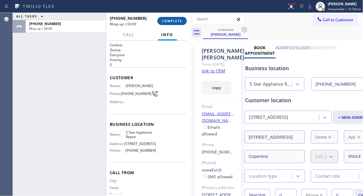
click at [164, 22] on span "COMPLETE" at bounding box center [172, 21] width 20 height 4
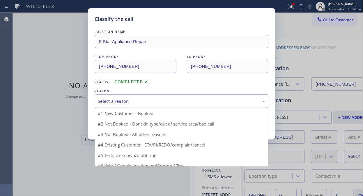
click at [187, 103] on div "Select a reason" at bounding box center [181, 101] width 167 height 7
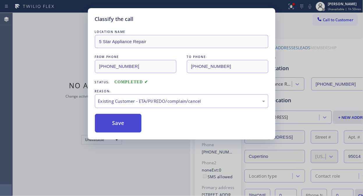
click at [138, 128] on button "Save" at bounding box center [118, 123] width 47 height 19
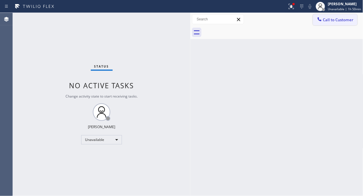
click at [331, 19] on span "Call to Customer" at bounding box center [338, 19] width 31 height 5
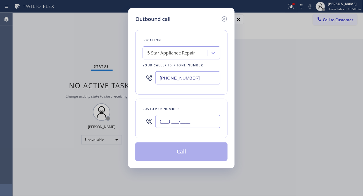
click at [190, 120] on input "(___) ___-____" at bounding box center [188, 121] width 65 height 13
paste input "714) 767-2653"
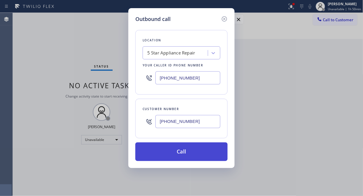
type input "[PHONE_NUMBER]"
click at [196, 149] on button "Call" at bounding box center [181, 151] width 92 height 19
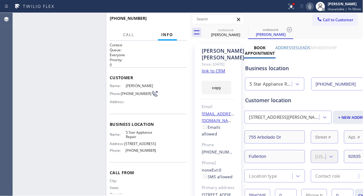
type input "[PHONE_NUMBER]"
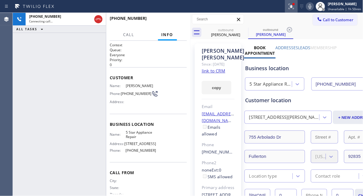
click at [287, 6] on div at bounding box center [291, 6] width 13 height 7
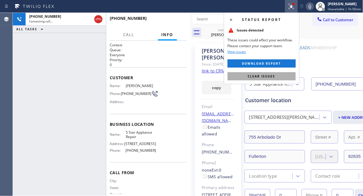
click at [270, 76] on span "Clear issues" at bounding box center [261, 76] width 27 height 4
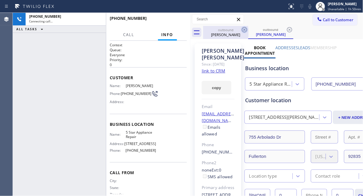
click at [245, 31] on icon at bounding box center [244, 29] width 7 height 7
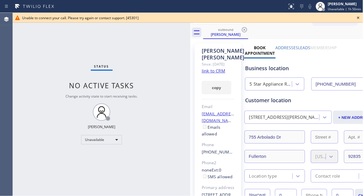
click at [359, 17] on icon at bounding box center [358, 17] width 7 height 7
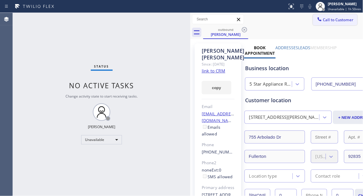
click at [325, 22] on span "Call to Customer" at bounding box center [338, 19] width 31 height 5
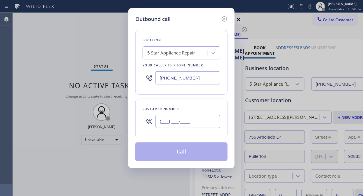
click at [193, 121] on input "(___) ___-____" at bounding box center [188, 121] width 65 height 13
paste input "206) 409-6740"
type input "[PHONE_NUMBER]"
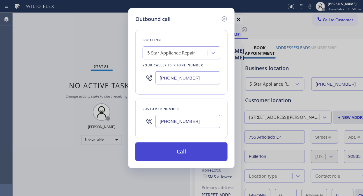
drag, startPoint x: 198, startPoint y: 156, endPoint x: 201, endPoint y: 155, distance: 3.3
click at [198, 156] on button "Call" at bounding box center [181, 151] width 92 height 19
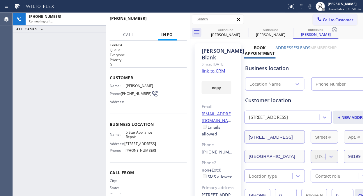
type input "[PHONE_NUMBER]"
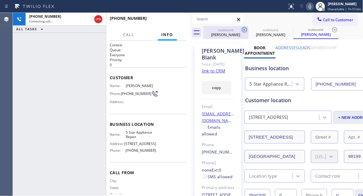
click at [243, 27] on icon at bounding box center [244, 29] width 7 height 7
click at [0, 0] on icon at bounding box center [0, 0] width 0 height 0
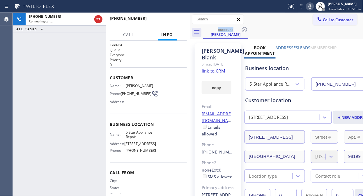
click at [292, 29] on div "outbound [PERSON_NAME]" at bounding box center [283, 32] width 160 height 13
click at [312, 4] on icon at bounding box center [310, 6] width 7 height 7
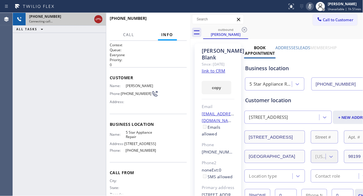
click at [98, 21] on icon at bounding box center [98, 19] width 7 height 7
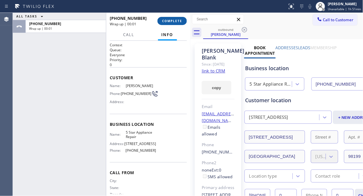
click at [178, 22] on span "COMPLETE" at bounding box center [172, 21] width 20 height 4
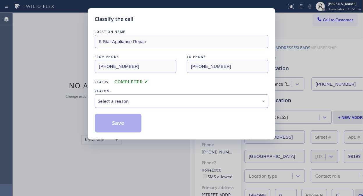
click at [180, 98] on div "Select a reason" at bounding box center [181, 101] width 167 height 7
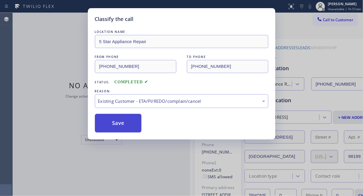
click at [125, 125] on button "Save" at bounding box center [118, 123] width 47 height 19
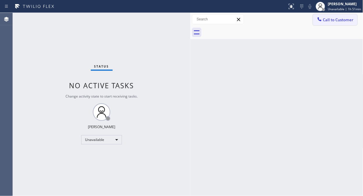
click at [340, 21] on span "Call to Customer" at bounding box center [338, 19] width 31 height 5
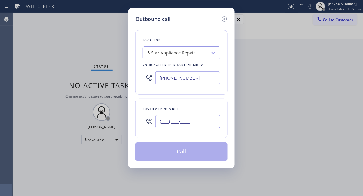
click at [166, 123] on input "(___) ___-____" at bounding box center [188, 121] width 65 height 13
click at [163, 123] on input "(___) ___-____" at bounding box center [188, 121] width 65 height 13
paste input "94) 957-2416"
click at [162, 121] on input "(_94) 957-2416" at bounding box center [188, 121] width 65 height 13
paste input "949) 572-4162"
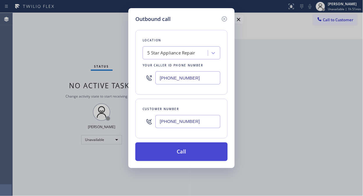
type input "[PHONE_NUMBER]"
click at [181, 157] on button "Call" at bounding box center [181, 151] width 92 height 19
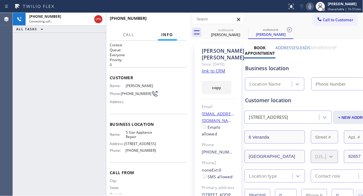
type input "[PHONE_NUMBER]"
click at [312, 5] on icon at bounding box center [310, 6] width 7 height 7
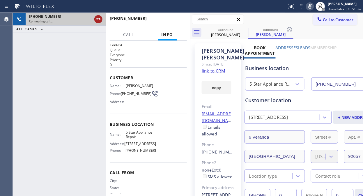
click at [98, 19] on icon at bounding box center [98, 19] width 5 height 2
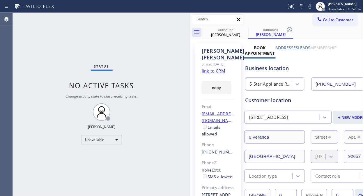
click at [98, 44] on div "Status No active tasks Change activity state to start receiving tasks. [PERSON_…" at bounding box center [102, 104] width 178 height 183
drag, startPoint x: 318, startPoint y: 19, endPoint x: 243, endPoint y: 57, distance: 84.8
click at [323, 19] on span "Call to Customer" at bounding box center [338, 19] width 31 height 5
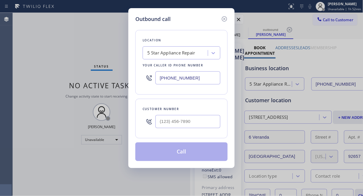
click at [160, 78] on input "[PHONE_NUMBER]" at bounding box center [188, 77] width 65 height 13
paste input "760) 279-121"
type input "[PHONE_NUMBER]"
click at [160, 122] on input "(___) ___-____" at bounding box center [188, 121] width 65 height 13
paste input "206) 240-8929"
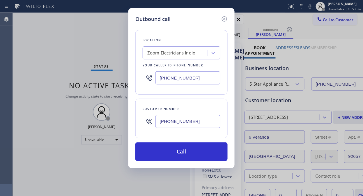
type input "[PHONE_NUMBER]"
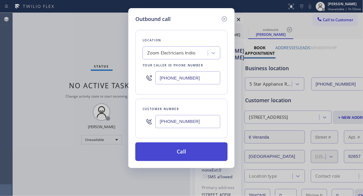
click at [200, 152] on button "Call" at bounding box center [181, 151] width 92 height 19
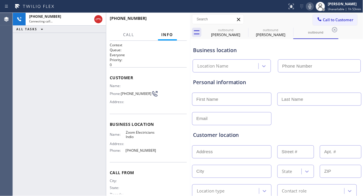
type input "[PHONE_NUMBER]"
click at [92, 94] on div "[PHONE_NUMBER] Live | 00:04 ALL TASKS ALL TASKS ACTIVE TASKS TASKS IN WRAP UP" at bounding box center [59, 104] width 93 height 183
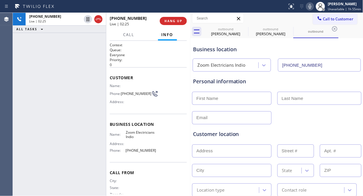
click at [310, 6] on icon at bounding box center [310, 6] width 7 height 7
click at [310, 5] on icon at bounding box center [310, 6] width 7 height 7
click at [313, 3] on icon at bounding box center [310, 6] width 7 height 7
click at [312, 5] on icon at bounding box center [310, 6] width 3 height 5
click at [313, 6] on icon at bounding box center [310, 6] width 7 height 7
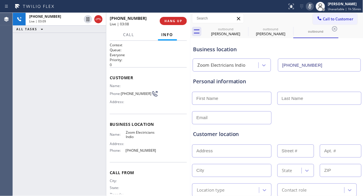
click at [311, 6] on icon at bounding box center [310, 6] width 7 height 7
click at [309, 6] on icon at bounding box center [310, 6] width 7 height 7
click at [310, 6] on icon at bounding box center [310, 6] width 7 height 7
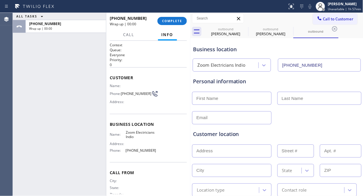
drag, startPoint x: 176, startPoint y: 22, endPoint x: 185, endPoint y: 68, distance: 46.3
click at [185, 68] on div "[PHONE_NUMBER] Wrap up | 00:00 COMPLETE Call Info Call ended [PHONE_NUMBER] Wra…" at bounding box center [148, 104] width 84 height 183
drag, startPoint x: 61, startPoint y: 74, endPoint x: 84, endPoint y: 75, distance: 22.4
click at [61, 74] on div "ALL TASKS ALL TASKS ACTIVE TASKS TASKS IN WRAP UP [PHONE_NUMBER] Wrap up | 00:35" at bounding box center [59, 104] width 93 height 183
drag, startPoint x: 68, startPoint y: 80, endPoint x: 103, endPoint y: 71, distance: 36.5
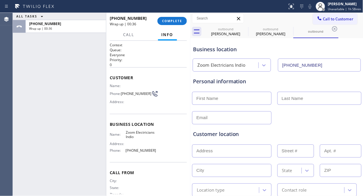
click at [68, 80] on div "ALL TASKS ALL TASKS ACTIVE TASKS TASKS IN WRAP UP [PHONE_NUMBER] Wrap up | 00:36" at bounding box center [59, 104] width 93 height 183
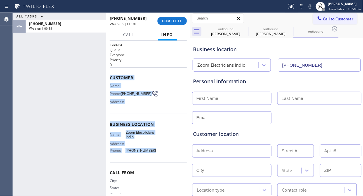
drag, startPoint x: 128, startPoint y: 106, endPoint x: 150, endPoint y: 151, distance: 50.3
click at [150, 151] on div "Context Queue: Everyone Priority: 0 Customer Name: Phone: [PHONE_NUMBER] Addres…" at bounding box center [148, 118] width 84 height 155
copy div "Customer Name: Phone: [PHONE_NUMBER] Address: Business location Name: Zoom Elec…"
click at [172, 22] on span "COMPLETE" at bounding box center [172, 21] width 20 height 4
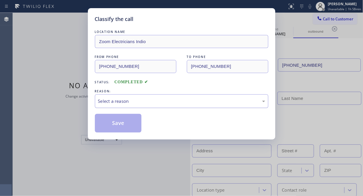
click at [150, 100] on div "Select a reason" at bounding box center [181, 101] width 167 height 7
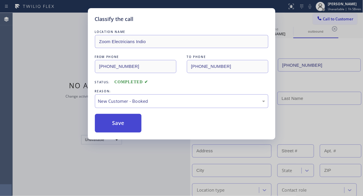
click at [127, 121] on button "Save" at bounding box center [118, 123] width 47 height 19
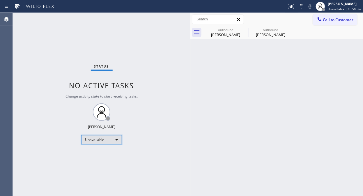
click at [89, 139] on div "Unavailable" at bounding box center [101, 139] width 41 height 9
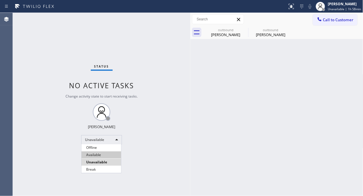
click at [97, 157] on li "Available" at bounding box center [102, 154] width 40 height 7
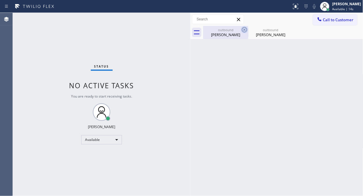
click at [242, 30] on icon at bounding box center [244, 29] width 5 height 5
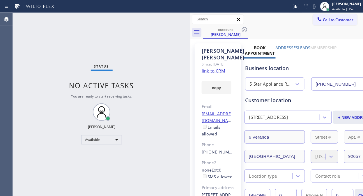
click at [242, 30] on icon at bounding box center [244, 29] width 5 height 5
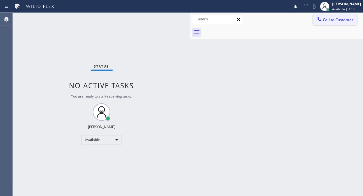
click at [338, 22] on button "Call to Customer" at bounding box center [335, 19] width 45 height 11
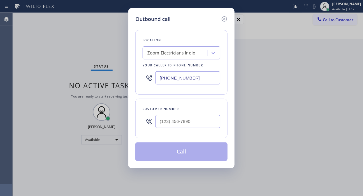
click at [156, 79] on input "[PHONE_NUMBER]" at bounding box center [188, 77] width 65 height 13
paste input "310) 340-1706"
type input "[PHONE_NUMBER]"
click at [162, 127] on input "(___) ___-____" at bounding box center [188, 121] width 65 height 13
paste input "626) 755-6915"
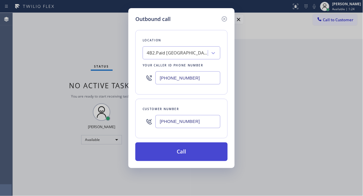
type input "[PHONE_NUMBER]"
click at [187, 156] on button "Call" at bounding box center [181, 151] width 92 height 19
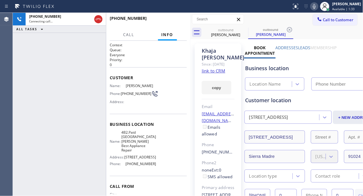
type input "[PHONE_NUMBER]"
click at [44, 60] on div "[PHONE_NUMBER] Live | 00:19 ALL TASKS ALL TASKS ACTIVE TASKS TASKS IN WRAP UP" at bounding box center [59, 104] width 93 height 183
click at [318, 8] on icon at bounding box center [314, 6] width 7 height 7
click at [303, 65] on div "Business location" at bounding box center [311, 68] width 130 height 8
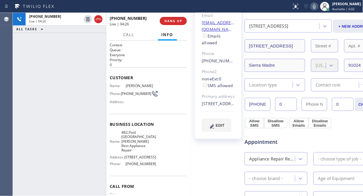
scroll to position [97, 0]
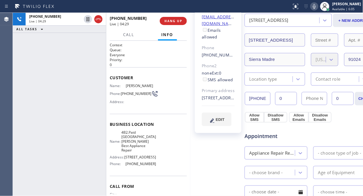
click at [310, 140] on div "Appointment" at bounding box center [310, 132] width 133 height 15
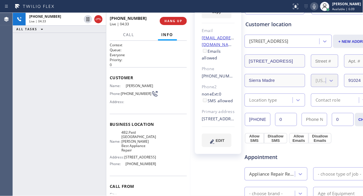
scroll to position [65, 0]
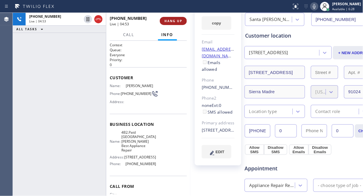
click at [171, 24] on button "HANG UP" at bounding box center [173, 21] width 27 height 8
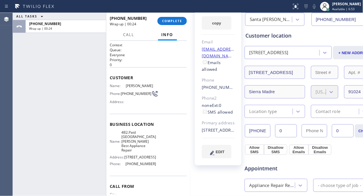
click at [36, 66] on div "ALL TASKS ALL TASKS ACTIVE TASKS TASKS IN WRAP UP [PHONE_NUMBER] Wrap up | 00:24" at bounding box center [59, 104] width 93 height 183
click at [167, 21] on span "COMPLETE" at bounding box center [172, 21] width 20 height 4
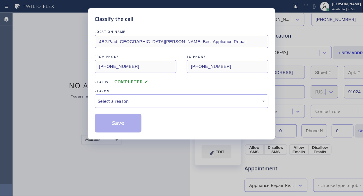
click at [167, 98] on div "Select a reason" at bounding box center [182, 101] width 174 height 14
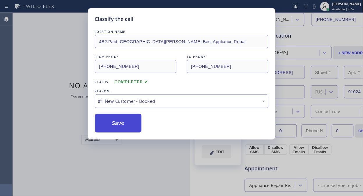
click at [123, 124] on button "Save" at bounding box center [118, 123] width 47 height 19
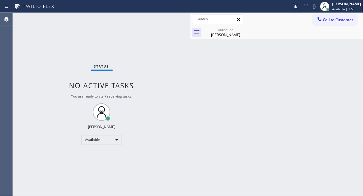
drag, startPoint x: 59, startPoint y: 55, endPoint x: 62, endPoint y: 55, distance: 3.5
click at [59, 55] on div "Status No active tasks You are ready to start receiving tasks. [PERSON_NAME] Av…" at bounding box center [102, 104] width 178 height 183
click at [246, 29] on icon at bounding box center [244, 29] width 7 height 7
drag, startPoint x: 228, startPoint y: 36, endPoint x: 246, endPoint y: 27, distance: 19.4
click at [229, 35] on div "[PERSON_NAME]" at bounding box center [226, 34] width 44 height 5
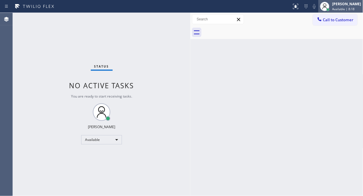
click at [342, 9] on span "Available | 8:18" at bounding box center [344, 9] width 22 height 4
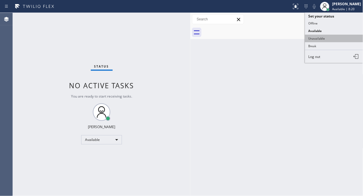
click at [326, 40] on button "Unavailable" at bounding box center [334, 39] width 58 height 8
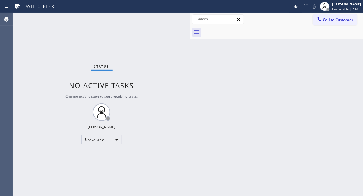
drag, startPoint x: 342, startPoint y: 19, endPoint x: 234, endPoint y: 68, distance: 118.3
click at [341, 19] on span "Call to Customer" at bounding box center [338, 19] width 31 height 5
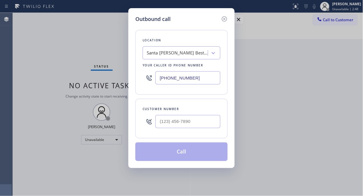
click at [159, 80] on input "[PHONE_NUMBER]" at bounding box center [188, 77] width 65 height 13
paste input "760) 279-1212"
type input "[PHONE_NUMBER]"
click at [30, 47] on div "Outbound call Location Zoom Electricians Indio Your caller id phone number [PHO…" at bounding box center [181, 98] width 363 height 196
click at [159, 124] on input "(___) ___-____" at bounding box center [188, 121] width 65 height 13
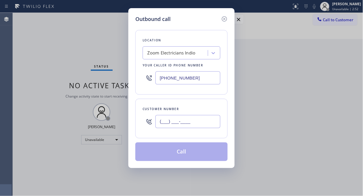
paste input "206) 240-8929"
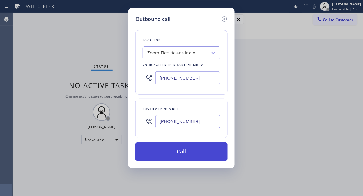
type input "[PHONE_NUMBER]"
click at [173, 150] on button "Call" at bounding box center [181, 151] width 92 height 19
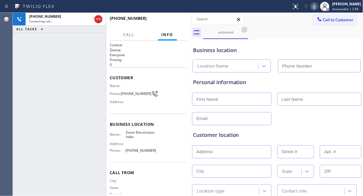
type input "[PHONE_NUMBER]"
click at [170, 22] on span "HANG UP" at bounding box center [174, 21] width 18 height 4
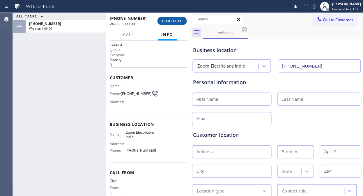
click at [169, 22] on span "COMPLETE" at bounding box center [172, 21] width 20 height 4
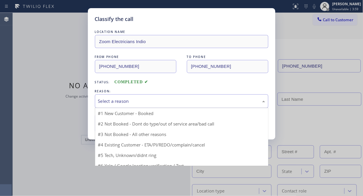
click at [165, 98] on div "Select a reason" at bounding box center [181, 101] width 167 height 7
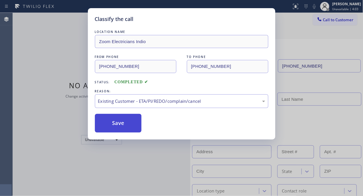
click at [129, 120] on button "Save" at bounding box center [118, 123] width 47 height 19
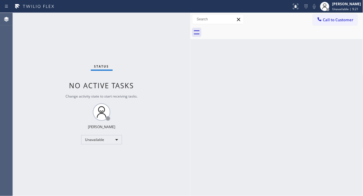
click at [65, 44] on div "Status No active tasks Change activity state to start receiving tasks. [PERSON_…" at bounding box center [102, 104] width 178 height 183
click at [326, 19] on span "Call to Customer" at bounding box center [338, 19] width 31 height 5
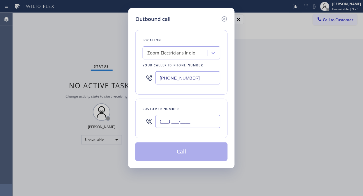
click at [170, 123] on input "(___) ___-____" at bounding box center [188, 121] width 65 height 13
paste input "206) 240-8929"
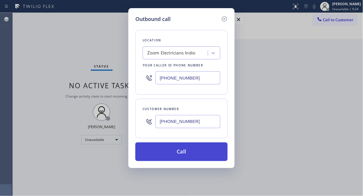
type input "[PHONE_NUMBER]"
click at [195, 153] on button "Call" at bounding box center [181, 151] width 92 height 19
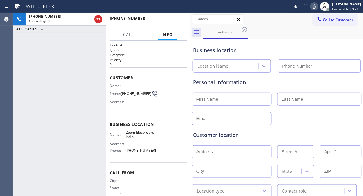
type input "[PHONE_NUMBER]"
click at [68, 62] on div "[PHONE_NUMBER] Connecting call… ALL TASKS ALL TASKS ACTIVE TASKS TASKS IN WRAP …" at bounding box center [59, 104] width 93 height 183
click at [57, 72] on div "[PHONE_NUMBER] Connecting call… ALL TASKS ALL TASKS ACTIVE TASKS TASKS IN WRAP …" at bounding box center [59, 104] width 93 height 183
drag, startPoint x: 175, startPoint y: 19, endPoint x: 177, endPoint y: 21, distance: 3.1
click at [179, 22] on span "HANG UP" at bounding box center [174, 21] width 18 height 4
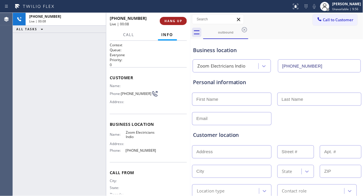
click at [177, 21] on span "HANG UP" at bounding box center [174, 21] width 18 height 4
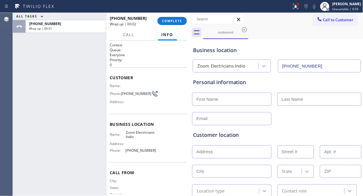
click at [258, 43] on div "Business location Zoom Electricians Indio [PHONE_NUMBER]" at bounding box center [277, 56] width 170 height 32
click at [220, 101] on input "text" at bounding box center [232, 99] width 80 height 13
click at [197, 101] on input "text" at bounding box center [232, 99] width 80 height 13
paste input "[PERSON_NAME]"
drag, startPoint x: 230, startPoint y: 101, endPoint x: 209, endPoint y: 97, distance: 21.4
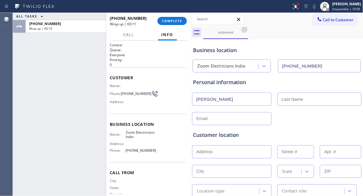
click at [209, 97] on input "[PERSON_NAME]" at bounding box center [232, 99] width 80 height 13
drag, startPoint x: 208, startPoint y: 98, endPoint x: 230, endPoint y: 99, distance: 22.7
click at [230, 99] on input "[PERSON_NAME]" at bounding box center [232, 99] width 80 height 13
type input "[PERSON_NAME]"
click at [282, 97] on input "text" at bounding box center [320, 99] width 84 height 13
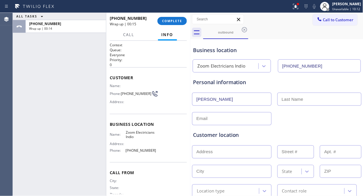
paste input "[PERSON_NAME]"
type input "[PERSON_NAME]"
click at [257, 103] on input "[PERSON_NAME]" at bounding box center [232, 99] width 80 height 13
type input "[PERSON_NAME]"
click at [221, 122] on input "text" at bounding box center [232, 118] width 80 height 13
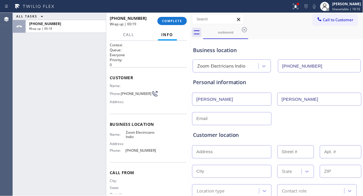
paste input "[EMAIL_ADDRESS][DOMAIN_NAME]"
type input "[EMAIL_ADDRESS][DOMAIN_NAME]"
click at [306, 117] on div "[EMAIL_ADDRESS][DOMAIN_NAME]" at bounding box center [277, 118] width 171 height 14
click at [216, 151] on input "text" at bounding box center [232, 151] width 80 height 13
paste input "[STREET_ADDRESS]"
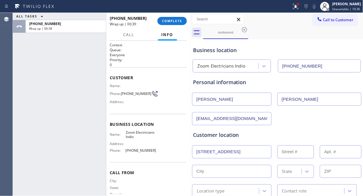
type input "[STREET_ADDRESS]"
type input "48124"
type input "Indio"
type input "92201"
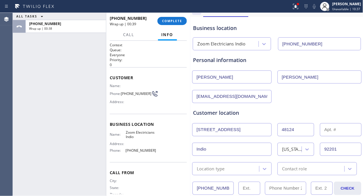
scroll to position [32, 0]
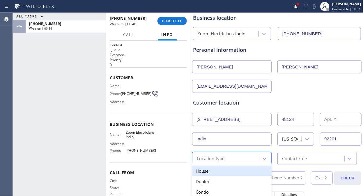
click at [227, 158] on div "Location type" at bounding box center [226, 158] width 65 height 10
click at [220, 168] on div "House" at bounding box center [232, 171] width 80 height 10
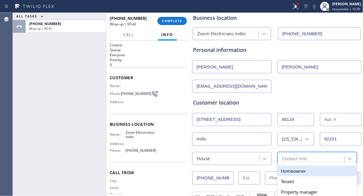
click at [291, 156] on div "Contact role" at bounding box center [294, 158] width 25 height 7
click at [292, 165] on div "Homeowner Tenant Property manager Buiseness owner [PERSON_NAME] representative" at bounding box center [318, 192] width 80 height 55
click at [288, 168] on div "Homeowner" at bounding box center [318, 171] width 80 height 10
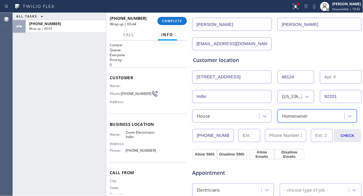
scroll to position [129, 0]
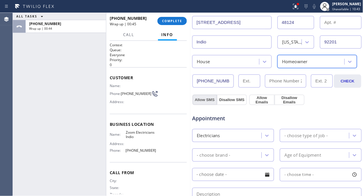
click at [202, 99] on button "Allow SMS" at bounding box center [205, 100] width 24 height 10
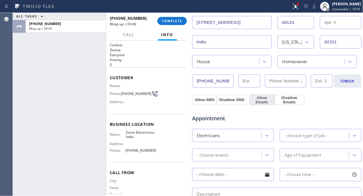
click at [258, 101] on button "Allow Emails" at bounding box center [261, 100] width 25 height 10
click at [296, 135] on div "- choose type of job -" at bounding box center [306, 135] width 43 height 7
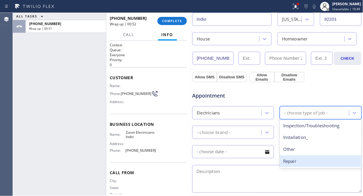
scroll to position [162, 0]
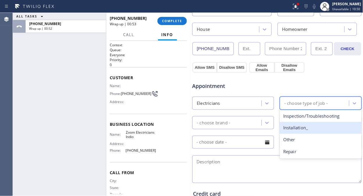
click at [304, 129] on div "Installation_" at bounding box center [321, 128] width 82 height 12
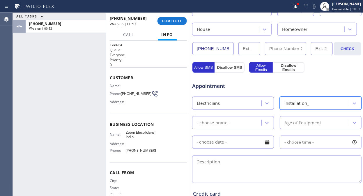
click at [245, 124] on div "- choose brand -" at bounding box center [228, 123] width 68 height 10
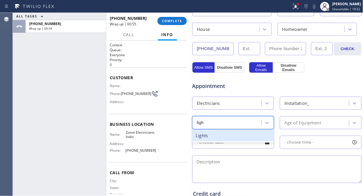
type input "light"
drag, startPoint x: 246, startPoint y: 136, endPoint x: 299, endPoint y: 127, distance: 53.6
click at [246, 136] on div "Lights" at bounding box center [233, 136] width 82 height 12
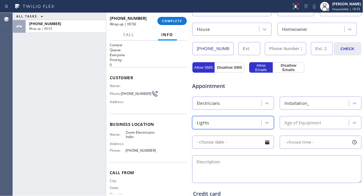
click at [302, 125] on div "Age of Equipment" at bounding box center [303, 122] width 37 height 7
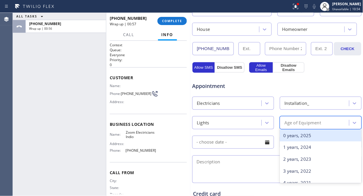
click at [298, 139] on div "0 years, 2025" at bounding box center [321, 136] width 82 height 12
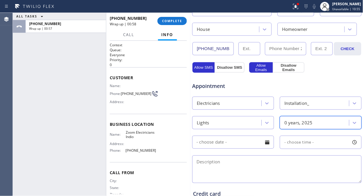
click at [263, 143] on div at bounding box center [267, 142] width 10 height 10
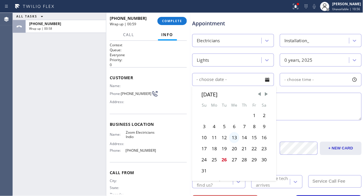
scroll to position [226, 0]
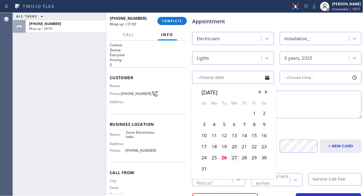
click at [234, 157] on div "27" at bounding box center [234, 157] width 10 height 11
type input "[DATE]"
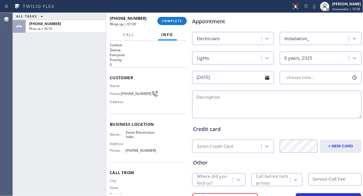
click at [299, 77] on span "- choose time -" at bounding box center [300, 78] width 30 height 6
drag, startPoint x: 285, startPoint y: 112, endPoint x: 336, endPoint y: 112, distance: 51.6
click at [337, 112] on div at bounding box center [340, 113] width 7 height 12
drag, startPoint x: 284, startPoint y: 110, endPoint x: 321, endPoint y: 109, distance: 37.0
click at [322, 109] on div at bounding box center [325, 113] width 7 height 12
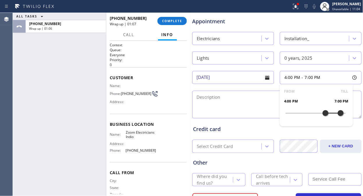
click at [209, 105] on textarea at bounding box center [277, 105] width 170 height 28
click at [55, 77] on div "ALL TASKS ALL TASKS ACTIVE TASKS TASKS IN WRAP UP [PHONE_NUMBER] Wrap up | 01:35" at bounding box center [59, 104] width 93 height 183
click at [242, 88] on div "Appointment Electricians Installation_ Lights 0 years, 2025 [DATE] 4:00 PM - 7:…" at bounding box center [277, 65] width 168 height 109
click at [235, 100] on textarea "4-7/ $60/" at bounding box center [277, 105] width 170 height 28
paste textarea "install recessed lights, have parts, need 10 ft ladder/ House/ HO/"
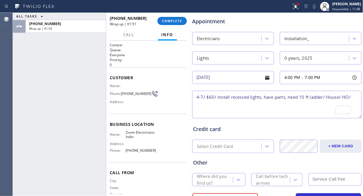
click at [352, 97] on textarea "4-7/ $60/ install recessed lights, have parts, need 10 ft ladder/ House/ HO/" at bounding box center [277, 105] width 170 height 28
paste textarea "[STREET_ADDRESS]"
click at [197, 103] on textarea "4-7/ $60/ install recessed lights, have parts, need 10 ft ladder/ House/ HO/ [S…" at bounding box center [277, 105] width 170 height 28
click at [278, 106] on textarea "4-7/ $60/ install recessed lights, have parts, need 10 ft ladder/ House/ HO/ [S…" at bounding box center [277, 105] width 170 height 28
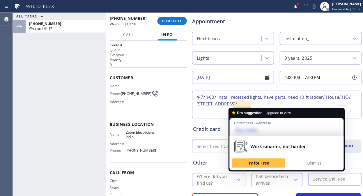
click at [241, 104] on textarea "4-7/ $60/ install recessed lights, have parts, need 10 ft ladder/ House/ HO/ [S…" at bounding box center [277, 105] width 170 height 28
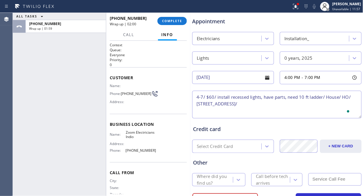
click at [287, 104] on textarea "4-7/ $60/ install recessed lights, have parts, need 10 ft ladder/ House/ HO/ [S…" at bounding box center [277, 105] width 170 height 28
drag, startPoint x: 154, startPoint y: 137, endPoint x: 123, endPoint y: 135, distance: 31.2
click at [123, 135] on div "Name: Zoom Electricians Indio Address: Phone: [PHONE_NUMBER]" at bounding box center [148, 142] width 77 height 25
copy div "Zoom Electricians Indio"
click at [296, 103] on textarea "4-7/ $60/ install recessed lights, have parts, need 10 ft ladder/ House/ HO/ [S…" at bounding box center [277, 105] width 170 height 28
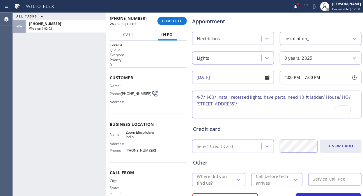
paste textarea "Zoom Electricians Indio"
click at [197, 112] on textarea "4-7/ $60/ install recessed lights, have parts, need 10 ft ladder/ House/ HO/ [S…" at bounding box center [277, 105] width 170 height 28
click at [331, 104] on textarea "4-7/ $60/ install recessed lights, have parts, need 10 ft ladder/ House/ HO/ [S…" at bounding box center [277, 105] width 170 height 28
click at [333, 105] on textarea "4-7/ $60/ install recessed lights, have parts, need 10 ft ladder/ House/ HO/ [S…" at bounding box center [277, 105] width 170 height 28
paste textarea "Please call 30 minutes prior to arrival."
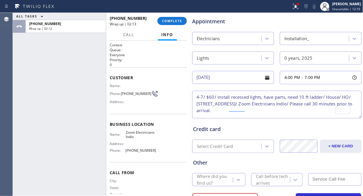
scroll to position [0, 0]
click at [305, 116] on textarea "4-7/ $60/ install recessed lights, have parts, need 10 ft ladder/ House/ HO/ [S…" at bounding box center [277, 105] width 170 height 28
type textarea "4-7/ $60/ install recessed lights, have parts, need 10 ft ladder/ House/ HO/ [S…"
click at [323, 180] on input "text" at bounding box center [334, 179] width 53 height 13
type input "60"
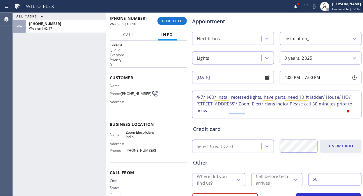
click at [278, 182] on div "Call before tech arrives" at bounding box center [272, 179] width 33 height 13
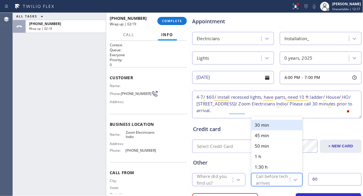
click at [269, 123] on div "30 min" at bounding box center [276, 125] width 51 height 10
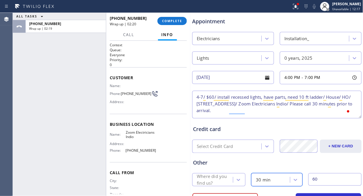
click at [213, 181] on div "Where did you find us?" at bounding box center [215, 179] width 36 height 13
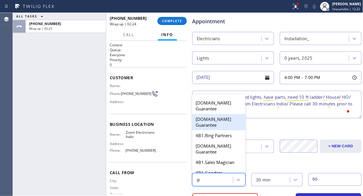
type input "goo"
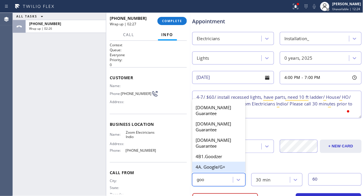
click at [220, 162] on div "4A. Google/G+" at bounding box center [218, 167] width 53 height 10
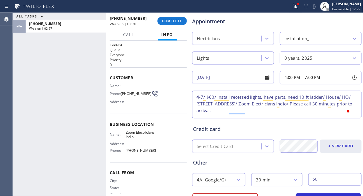
click at [284, 115] on textarea "4-7/ $60/ install recessed lights, have parts, need 10 ft ladder/ House/ HO/ [S…" at bounding box center [277, 105] width 170 height 28
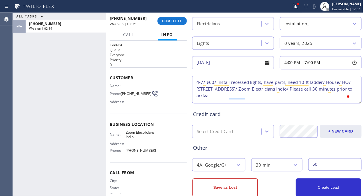
scroll to position [255, 0]
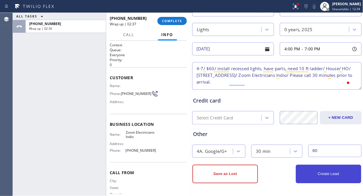
click at [332, 178] on button "Create Lead" at bounding box center [329, 174] width 66 height 19
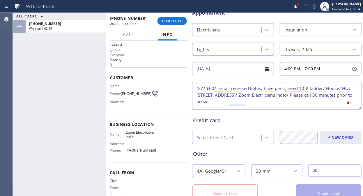
scroll to position [0, 0]
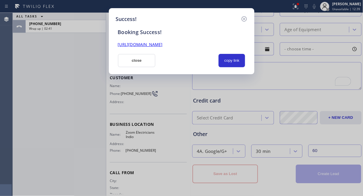
click at [163, 46] on link "[URL][DOMAIN_NAME]" at bounding box center [140, 45] width 45 height 6
click at [234, 57] on button "copy link" at bounding box center [232, 60] width 27 height 13
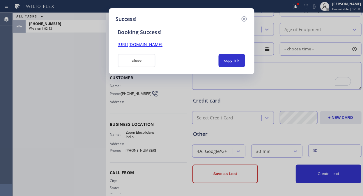
click at [67, 81] on div "Success! Booking Success! [URL][DOMAIN_NAME] close copy link" at bounding box center [181, 98] width 363 height 196
click at [149, 61] on button "close" at bounding box center [137, 60] width 38 height 13
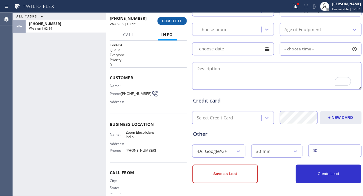
click at [168, 22] on span "COMPLETE" at bounding box center [172, 21] width 20 height 4
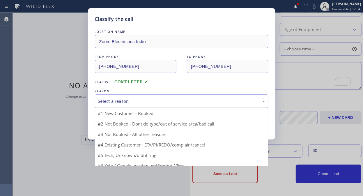
click at [160, 106] on div "Select a reason" at bounding box center [182, 101] width 174 height 14
drag, startPoint x: 140, startPoint y: 115, endPoint x: 126, endPoint y: 121, distance: 15.7
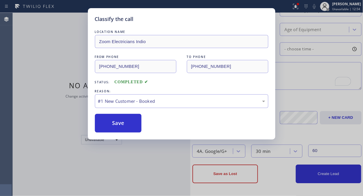
drag, startPoint x: 120, startPoint y: 123, endPoint x: 71, endPoint y: 5, distance: 127.7
click at [120, 123] on button "Save" at bounding box center [118, 123] width 47 height 19
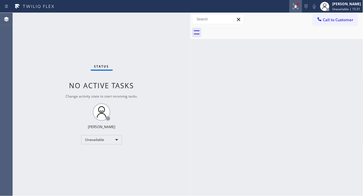
click at [296, 9] on icon at bounding box center [295, 6] width 7 height 7
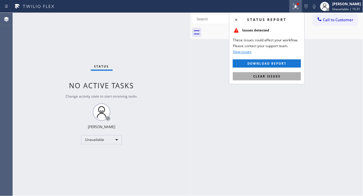
click at [264, 74] on button "Clear issues" at bounding box center [267, 76] width 68 height 8
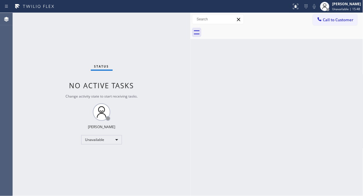
click at [52, 51] on div "Status No active tasks Change activity state to start receiving tasks. [PERSON_…" at bounding box center [102, 104] width 178 height 183
drag, startPoint x: 190, startPoint y: 42, endPoint x: 220, endPoint y: 121, distance: 84.4
click at [190, 47] on div at bounding box center [190, 104] width 0 height 183
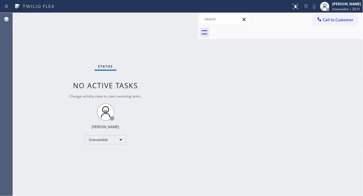
click at [54, 57] on div "Status No active tasks Change activity state to start receiving tasks. [PERSON_…" at bounding box center [106, 104] width 186 height 183
drag, startPoint x: 54, startPoint y: 57, endPoint x: 254, endPoint y: 90, distance: 203.2
click at [254, 90] on div "Back to Dashboard Change Sender ID Customers Technicians Select a contact Outbo…" at bounding box center [280, 104] width 165 height 183
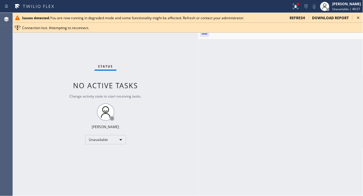
click at [359, 17] on icon at bounding box center [358, 17] width 7 height 7
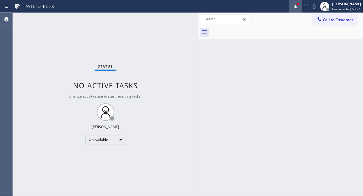
click at [296, 8] on icon at bounding box center [295, 6] width 7 height 7
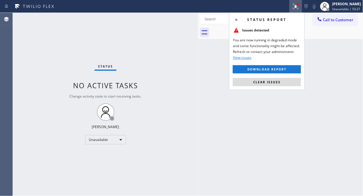
click at [291, 84] on button "Clear issues" at bounding box center [267, 82] width 68 height 8
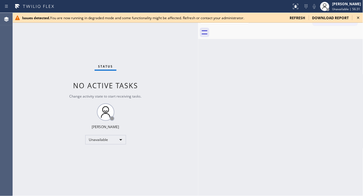
click at [357, 19] on icon at bounding box center [358, 17] width 7 height 7
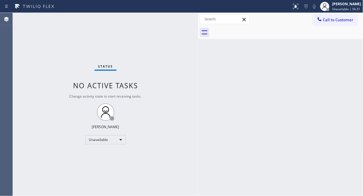
drag, startPoint x: 340, startPoint y: 23, endPoint x: 333, endPoint y: 23, distance: 6.4
click at [339, 23] on button "Call to Customer" at bounding box center [335, 19] width 45 height 11
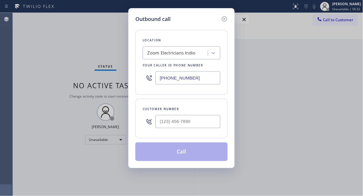
click at [199, 54] on div "Zoom Electricians Indio" at bounding box center [175, 53] width 63 height 10
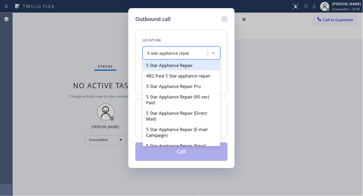
type input "5 star appliance repair"
click at [199, 65] on div "5 Star Appliance Repair" at bounding box center [182, 65] width 78 height 10
type input "[PHONE_NUMBER]"
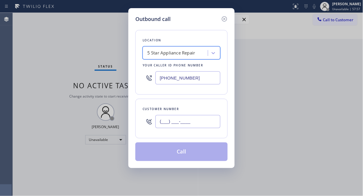
click at [160, 121] on input "(___) ___-____" at bounding box center [188, 121] width 65 height 13
paste input "818) 353-2109"
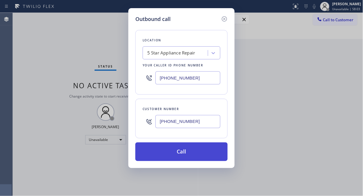
type input "(818) 353-2109"
click at [172, 147] on button "Call" at bounding box center [181, 151] width 92 height 19
click at [208, 154] on button "Call" at bounding box center [181, 151] width 92 height 19
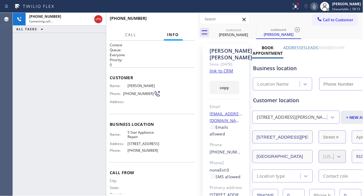
click at [315, 7] on icon at bounding box center [314, 6] width 7 height 7
type input "[PHONE_NUMBER]"
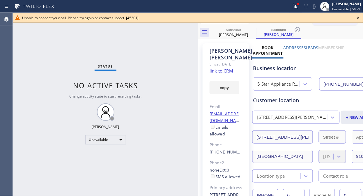
click at [359, 17] on icon at bounding box center [358, 18] width 2 height 2
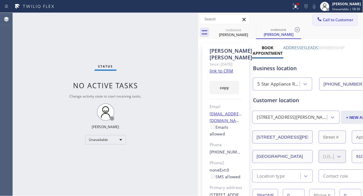
click at [332, 22] on span "Call to Customer" at bounding box center [338, 19] width 31 height 5
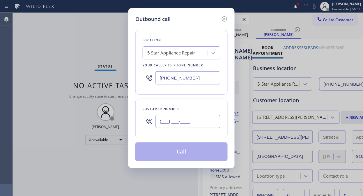
click at [205, 116] on input "(___) ___-____" at bounding box center [188, 121] width 65 height 13
paste input "650) 324-1415"
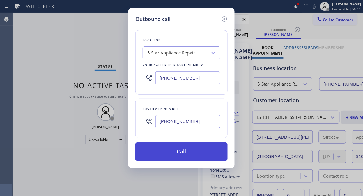
type input "(650) 324-1415"
click at [193, 153] on button "Call" at bounding box center [181, 151] width 92 height 19
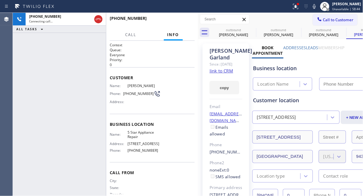
click at [298, 8] on icon at bounding box center [295, 6] width 7 height 7
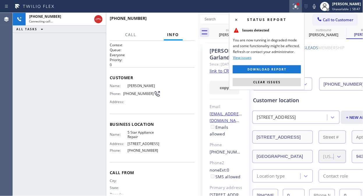
type input "[PHONE_NUMBER]"
click at [271, 82] on span "Clear issues" at bounding box center [266, 82] width 27 height 4
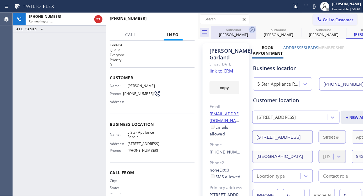
click at [254, 30] on icon at bounding box center [252, 29] width 7 height 7
click at [0, 0] on icon at bounding box center [0, 0] width 0 height 0
click at [253, 30] on icon at bounding box center [252, 29] width 5 height 5
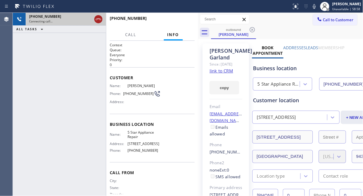
drag, startPoint x: 100, startPoint y: 15, endPoint x: 102, endPoint y: 19, distance: 4.6
click at [100, 15] on div at bounding box center [98, 19] width 10 height 13
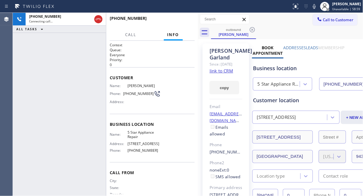
click at [100, 20] on icon at bounding box center [98, 19] width 7 height 7
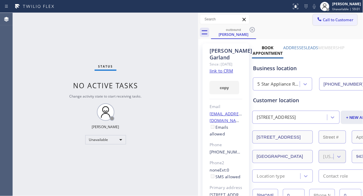
click at [326, 21] on span "Call to Customer" at bounding box center [338, 19] width 31 height 5
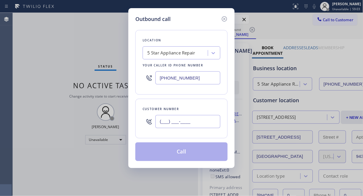
click at [193, 123] on input "(___) ___-____" at bounding box center [188, 121] width 65 height 13
paste input "310) 472-0366"
type input "(310) 472-0366"
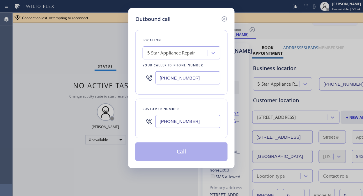
click at [228, 19] on div "Outbound call Location 5 Star Appliance Repair Your caller id phone number (855…" at bounding box center [181, 88] width 106 height 160
click at [275, 19] on div "Outbound call Location 5 Star Appliance Repair Your caller id phone number (855…" at bounding box center [181, 98] width 363 height 196
click at [251, 30] on div "Outbound call Location 5 Star Appliance Repair Your caller id phone number (855…" at bounding box center [181, 98] width 363 height 196
click at [225, 19] on icon at bounding box center [224, 18] width 7 height 7
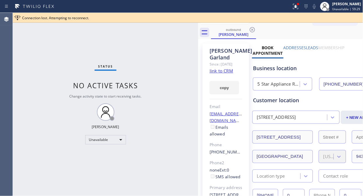
drag, startPoint x: 253, startPoint y: 27, endPoint x: 263, endPoint y: 22, distance: 12.0
click at [253, 27] on icon at bounding box center [252, 29] width 5 height 5
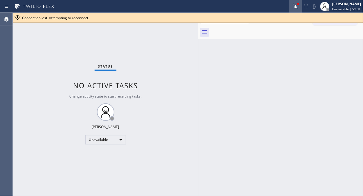
click at [296, 9] on icon at bounding box center [295, 6] width 7 height 7
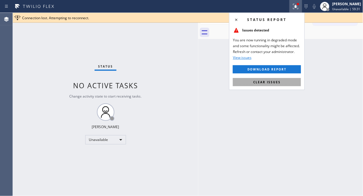
click at [269, 81] on span "Clear issues" at bounding box center [266, 82] width 27 height 4
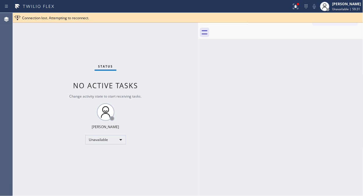
click at [241, 14] on div "Connection lost. Attempting to reconnect." at bounding box center [188, 18] width 350 height 10
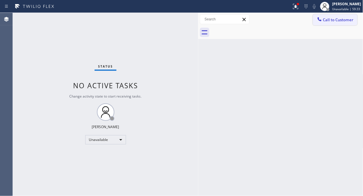
click at [322, 20] on icon at bounding box center [320, 19] width 6 height 6
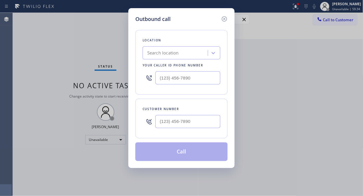
type input "[PHONE_NUMBER]"
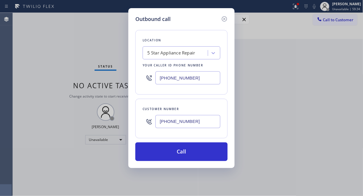
click at [187, 126] on input "(310) 472-0366" at bounding box center [188, 121] width 65 height 13
paste input "3"
type input "(310) 472-0363"
click at [169, 51] on div "5 Star Appliance Repair" at bounding box center [171, 53] width 48 height 7
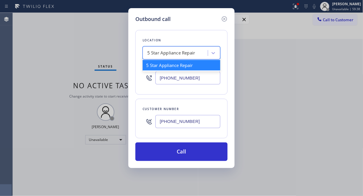
click at [174, 68] on div "5 Star Appliance Repair" at bounding box center [182, 65] width 78 height 10
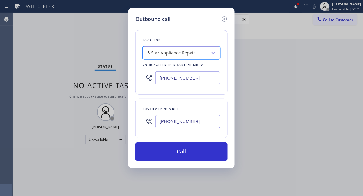
click at [190, 121] on input "(310) 472-0363" at bounding box center [188, 121] width 65 height 13
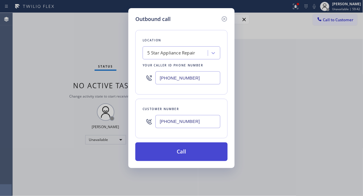
click at [181, 158] on button "Call" at bounding box center [181, 151] width 92 height 19
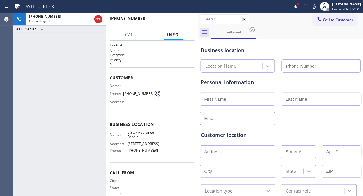
type input "[PHONE_NUMBER]"
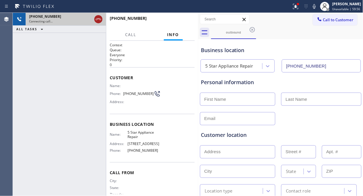
click at [100, 18] on icon at bounding box center [98, 19] width 7 height 7
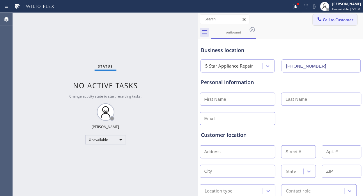
click at [323, 17] on span "Call to Customer" at bounding box center [338, 19] width 31 height 5
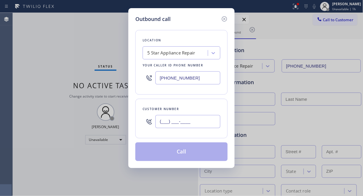
click at [160, 126] on input "(___) ___-____" at bounding box center [188, 121] width 65 height 13
paste input "602) 403-1981"
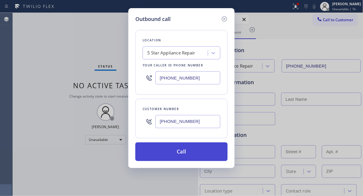
type input "(602) 403-1981"
click at [176, 156] on button "Call" at bounding box center [181, 151] width 92 height 19
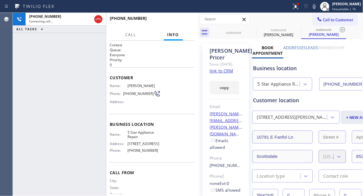
type input "[PHONE_NUMBER]"
click at [299, 10] on icon at bounding box center [295, 6] width 7 height 7
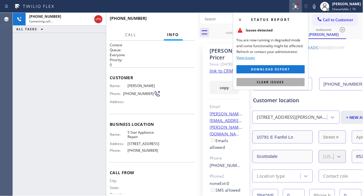
click at [270, 81] on span "Clear issues" at bounding box center [270, 82] width 27 height 4
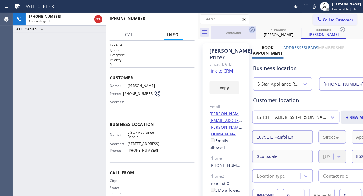
click at [251, 27] on icon at bounding box center [252, 29] width 5 height 5
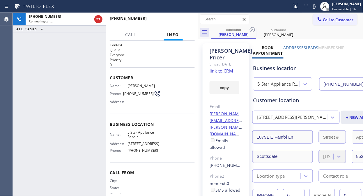
click at [251, 27] on icon at bounding box center [252, 29] width 5 height 5
click at [318, 8] on icon at bounding box center [314, 6] width 7 height 7
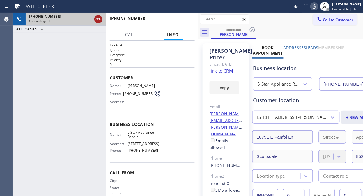
click at [97, 18] on icon at bounding box center [98, 19] width 7 height 7
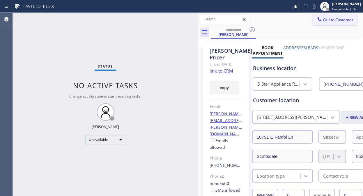
click at [329, 20] on span "Call to Customer" at bounding box center [338, 19] width 31 height 5
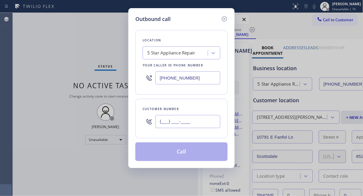
click at [201, 119] on input "(___) ___-____" at bounding box center [188, 121] width 65 height 13
paste input "818) 731-9820"
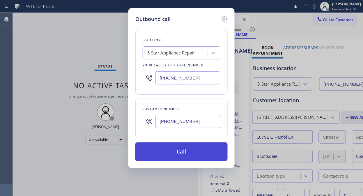
type input "(818) 731-9820"
click at [210, 151] on button "Call" at bounding box center [181, 151] width 92 height 19
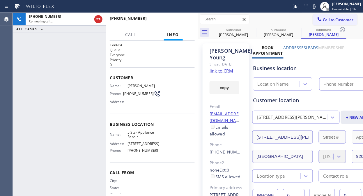
drag, startPoint x: 320, startPoint y: 7, endPoint x: 316, endPoint y: 12, distance: 6.5
click at [318, 7] on icon at bounding box center [314, 6] width 7 height 7
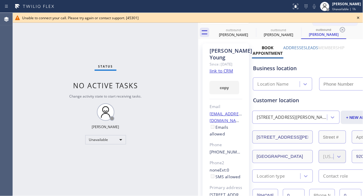
type input "[PHONE_NUMBER]"
click at [357, 16] on icon at bounding box center [358, 17] width 7 height 7
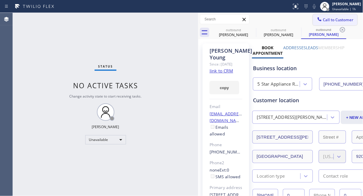
click at [326, 24] on button "Call to Customer" at bounding box center [335, 19] width 45 height 11
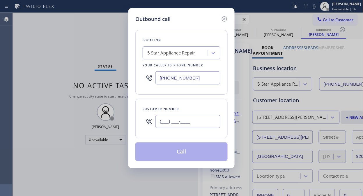
click at [181, 125] on input "(___) ___-____" at bounding box center [188, 121] width 65 height 13
paste input "571) 265-4585"
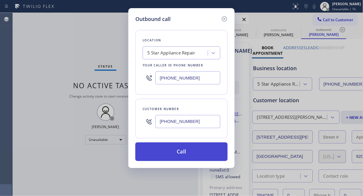
type input "(571) 265-4585"
click at [203, 154] on button "Call" at bounding box center [181, 151] width 92 height 19
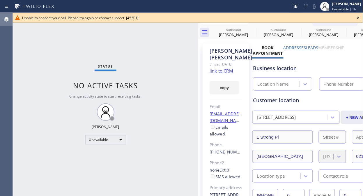
type input "[PHONE_NUMBER]"
click at [360, 17] on icon at bounding box center [358, 17] width 7 height 7
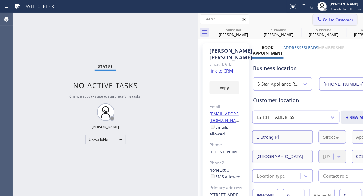
click at [336, 22] on span "Call to Customer" at bounding box center [338, 19] width 31 height 5
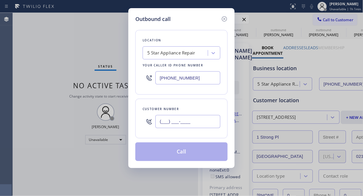
click at [160, 118] on input "(___) ___-____" at bounding box center [188, 121] width 65 height 13
paste input "562) 708-3524"
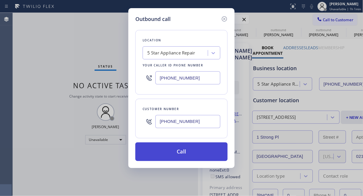
type input "[PHONE_NUMBER]"
click at [178, 153] on button "Call" at bounding box center [181, 151] width 92 height 19
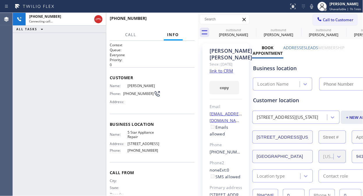
type input "[PHONE_NUMBER]"
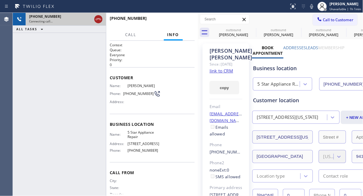
click at [97, 22] on icon at bounding box center [98, 19] width 7 height 7
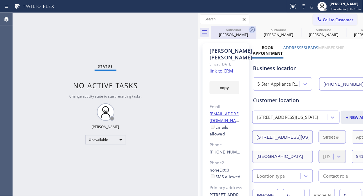
click at [250, 30] on icon at bounding box center [252, 29] width 7 height 7
click at [0, 0] on icon at bounding box center [0, 0] width 0 height 0
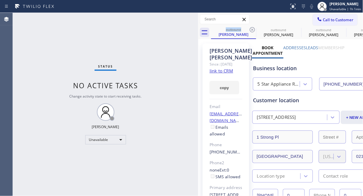
click at [330, 16] on button "Call to Customer" at bounding box center [335, 19] width 45 height 11
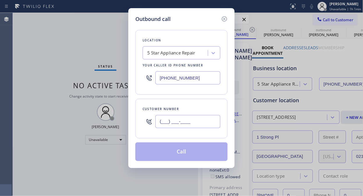
click at [158, 121] on input "(___) ___-____" at bounding box center [188, 121] width 65 height 13
paste input "415) 532-7558"
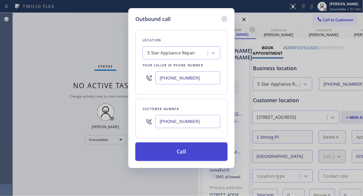
click at [169, 151] on button "Call" at bounding box center [181, 151] width 92 height 19
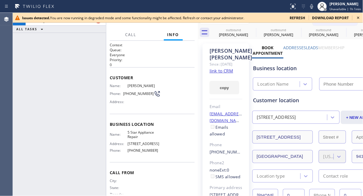
click at [358, 17] on icon at bounding box center [358, 17] width 7 height 7
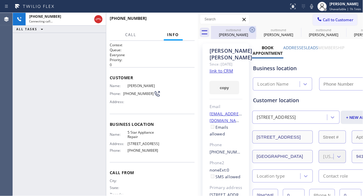
click at [253, 32] on icon at bounding box center [252, 29] width 7 height 7
click at [253, 27] on icon at bounding box center [252, 29] width 5 height 5
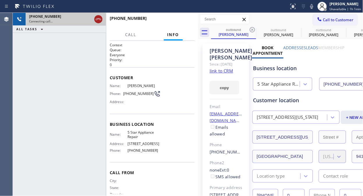
click at [101, 18] on icon at bounding box center [98, 19] width 7 height 7
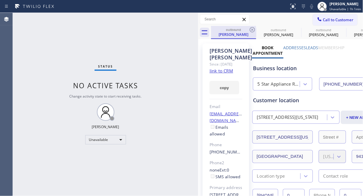
click at [248, 30] on div "outbound" at bounding box center [234, 29] width 44 height 4
click at [249, 30] on icon at bounding box center [252, 29] width 7 height 7
click at [0, 0] on icon at bounding box center [0, 0] width 0 height 0
click at [339, 30] on icon at bounding box center [342, 29] width 7 height 7
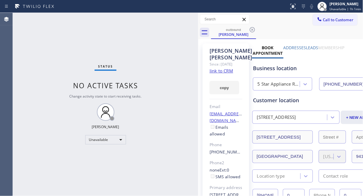
click at [250, 30] on icon at bounding box center [252, 29] width 7 height 7
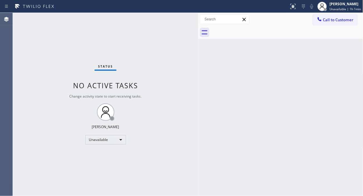
click at [325, 22] on span "Call to Customer" at bounding box center [338, 19] width 31 height 5
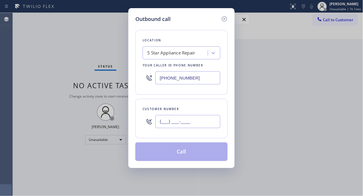
click at [167, 120] on input "(___) ___-____" at bounding box center [188, 121] width 65 height 13
paste input "714) 767-2653"
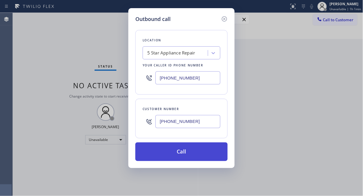
type input "[PHONE_NUMBER]"
click at [177, 151] on button "Call" at bounding box center [181, 151] width 92 height 19
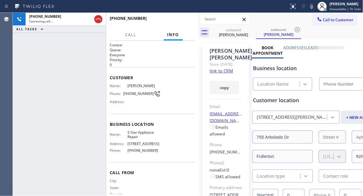
type input "[PHONE_NUMBER]"
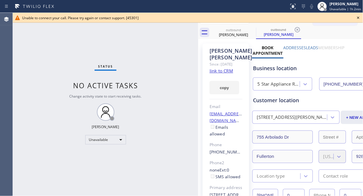
click at [358, 20] on icon at bounding box center [358, 17] width 7 height 7
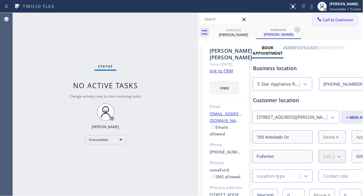
click at [331, 19] on span "Call to Customer" at bounding box center [338, 19] width 31 height 5
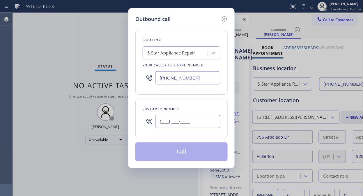
click at [190, 123] on input "(___) ___-____" at bounding box center [188, 121] width 65 height 13
paste input "415) 819-7501"
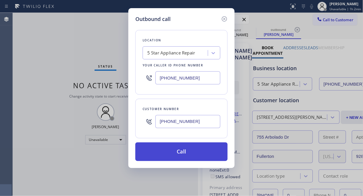
type input "(415) 819-7501"
click at [193, 156] on button "Call" at bounding box center [181, 151] width 92 height 19
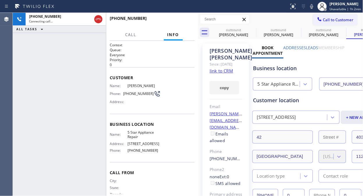
type input "[PHONE_NUMBER]"
drag, startPoint x: 253, startPoint y: 26, endPoint x: 253, endPoint y: 29, distance: 3.3
click at [0, 0] on icon at bounding box center [0, 0] width 0 height 0
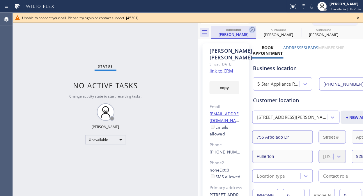
click at [253, 29] on icon at bounding box center [252, 29] width 5 height 5
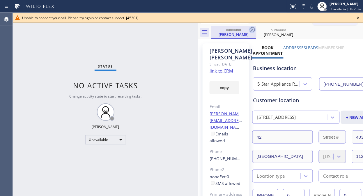
click at [253, 29] on icon at bounding box center [252, 29] width 5 height 5
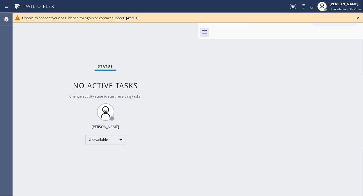
click at [358, 15] on icon at bounding box center [358, 17] width 7 height 7
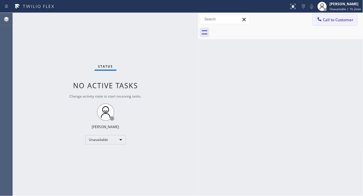
click at [334, 21] on span "Call to Customer" at bounding box center [338, 19] width 31 height 5
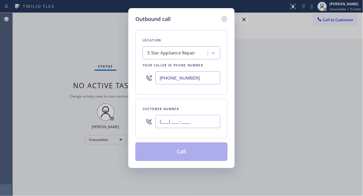
click at [216, 122] on input "(___) ___-____" at bounding box center [188, 121] width 65 height 13
paste input "917) 459-4798"
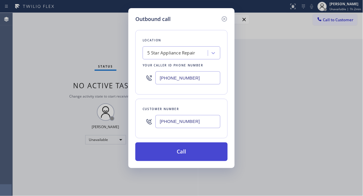
type input "(917) 459-4798"
click at [190, 155] on button "Call" at bounding box center [181, 151] width 92 height 19
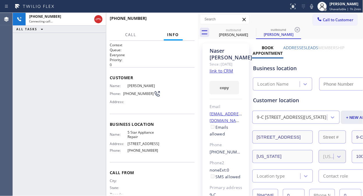
type input "[PHONE_NUMBER]"
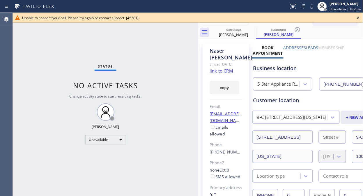
click at [357, 18] on icon at bounding box center [358, 17] width 7 height 7
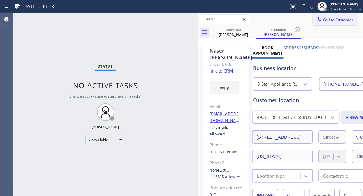
click at [325, 23] on button "Call to Customer" at bounding box center [335, 19] width 45 height 11
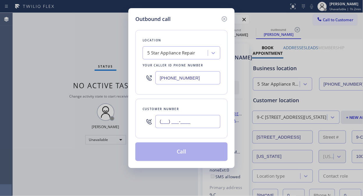
click at [191, 116] on input "(___) ___-____" at bounding box center [188, 121] width 65 height 13
paste input "917) 439-5781"
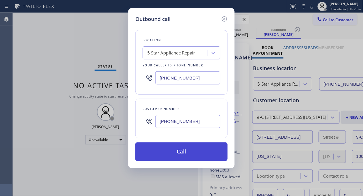
type input "(917) 439-5781"
click at [191, 156] on button "Call" at bounding box center [181, 151] width 92 height 19
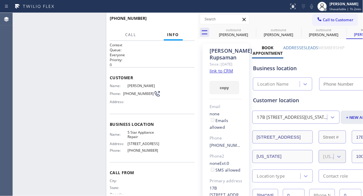
type input "[PHONE_NUMBER]"
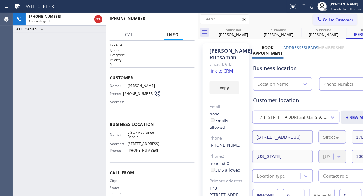
drag, startPoint x: 317, startPoint y: 21, endPoint x: 214, endPoint y: 101, distance: 131.4
click at [318, 21] on div at bounding box center [319, 19] width 7 height 7
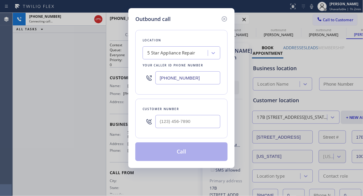
click at [202, 118] on input "text" at bounding box center [188, 121] width 65 height 13
paste input "714) 269-0895"
type input "(714) 269-0895"
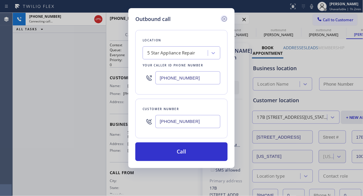
type input "[PHONE_NUMBER]"
type input "(714) 269-0895"
click at [222, 20] on icon at bounding box center [224, 18] width 7 height 7
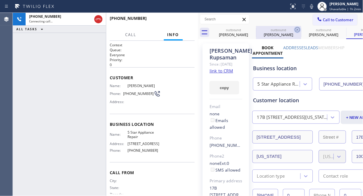
click at [0, 0] on icon at bounding box center [0, 0] width 0 height 0
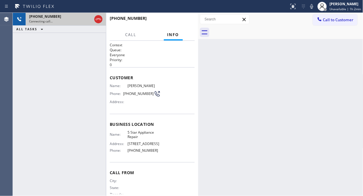
click at [39, 19] on span "Connecting call…" at bounding box center [41, 21] width 24 height 4
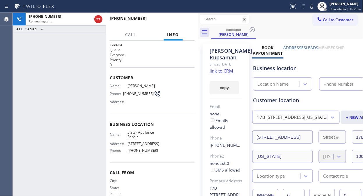
type input "[PHONE_NUMBER]"
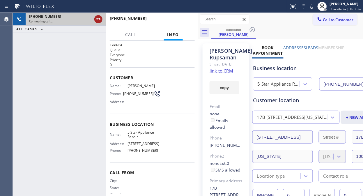
click at [96, 17] on icon at bounding box center [98, 19] width 7 height 7
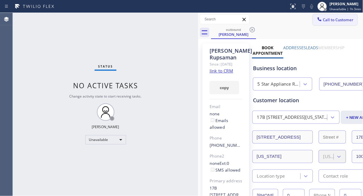
click at [318, 20] on div at bounding box center [319, 19] width 7 height 7
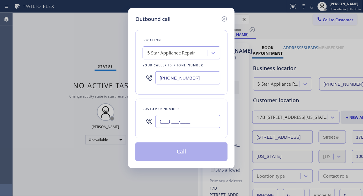
click at [161, 127] on input "(___) ___-____" at bounding box center [188, 121] width 65 height 13
paste input "714) 269-0895"
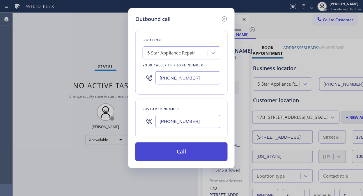
type input "(714) 269-0895"
click at [198, 147] on button "Call" at bounding box center [181, 151] width 92 height 19
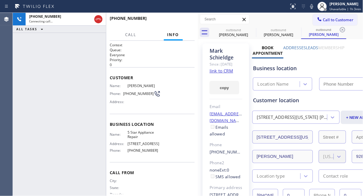
type input "[PHONE_NUMBER]"
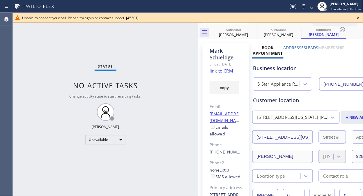
click at [356, 15] on icon at bounding box center [358, 17] width 7 height 7
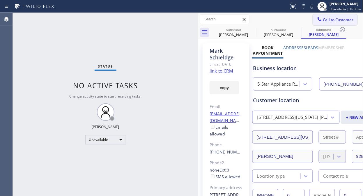
click at [318, 22] on button "Call to Customer" at bounding box center [335, 19] width 45 height 11
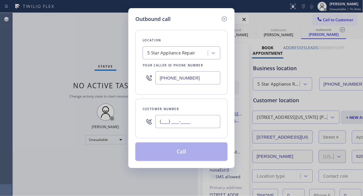
click at [192, 126] on input "(___) ___-____" at bounding box center [188, 121] width 65 height 13
paste input "310) 218-6484"
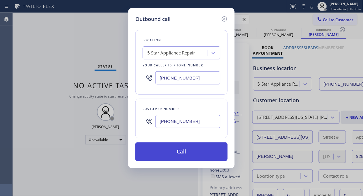
type input "(310) 218-6484"
click at [206, 153] on button "Call" at bounding box center [181, 151] width 92 height 19
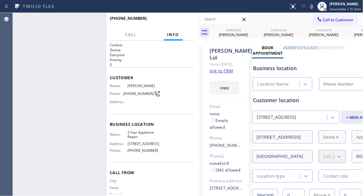
type input "[PHONE_NUMBER]"
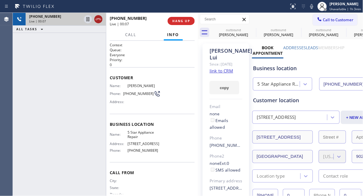
click at [98, 18] on icon at bounding box center [98, 19] width 7 height 7
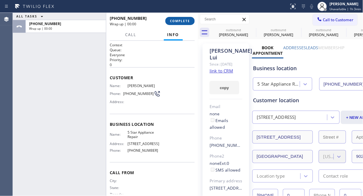
click at [174, 17] on button "COMPLETE" at bounding box center [179, 21] width 29 height 8
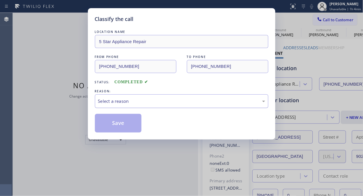
drag, startPoint x: 181, startPoint y: 101, endPoint x: 181, endPoint y: 107, distance: 6.4
click at [181, 101] on div "Select a reason" at bounding box center [181, 101] width 167 height 7
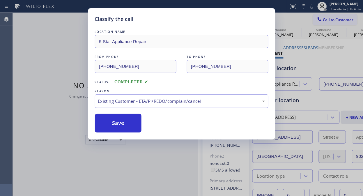
drag, startPoint x: 116, startPoint y: 126, endPoint x: 247, endPoint y: 59, distance: 147.6
click at [118, 125] on button "Save" at bounding box center [118, 123] width 47 height 19
click at [327, 19] on div "Classify the call LOCATION NAME 5 Star Appliance Repair FROM PHONE (855) 731-49…" at bounding box center [181, 98] width 363 height 196
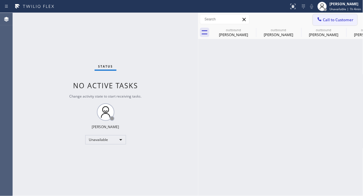
click at [321, 17] on icon at bounding box center [320, 19] width 6 height 6
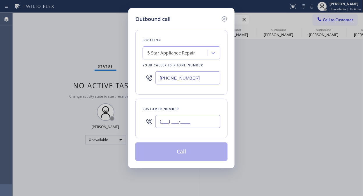
click at [159, 120] on input "(___) ___-____" at bounding box center [188, 121] width 65 height 13
paste input "310) 977-7317"
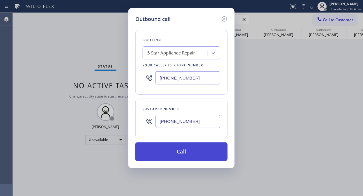
type input "(310) 977-7317"
drag, startPoint x: 186, startPoint y: 151, endPoint x: 188, endPoint y: 153, distance: 3.1
click at [186, 151] on button "Call" at bounding box center [181, 151] width 92 height 19
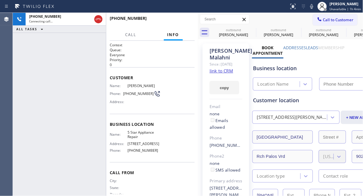
type input "[PHONE_NUMBER]"
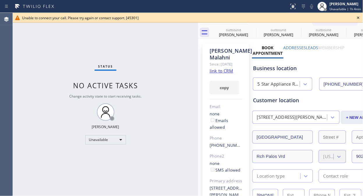
click at [360, 18] on icon at bounding box center [358, 17] width 7 height 7
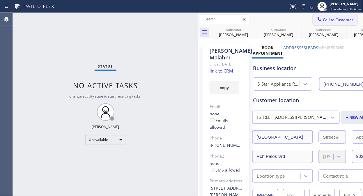
click at [326, 19] on span "Call to Customer" at bounding box center [338, 19] width 31 height 5
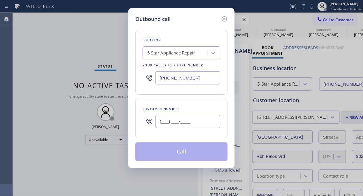
click at [173, 125] on input "(___) ___-____" at bounding box center [188, 121] width 65 height 13
paste input "732) 710-8756"
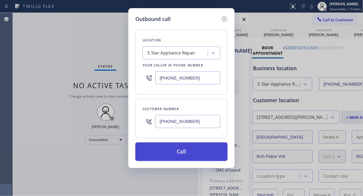
type input "(732) 710-8756"
click at [191, 149] on button "Call" at bounding box center [181, 151] width 92 height 19
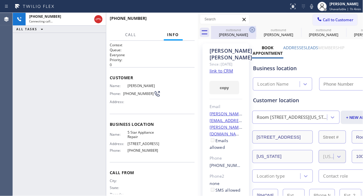
type input "[PHONE_NUMBER]"
click at [251, 28] on icon at bounding box center [252, 29] width 7 height 7
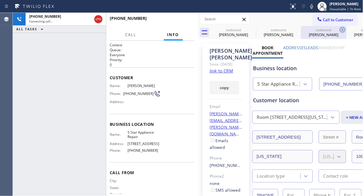
click at [0, 0] on icon at bounding box center [0, 0] width 0 height 0
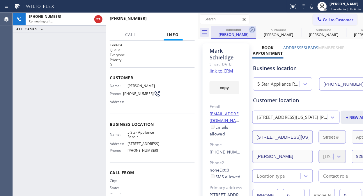
click at [252, 30] on icon at bounding box center [252, 29] width 7 height 7
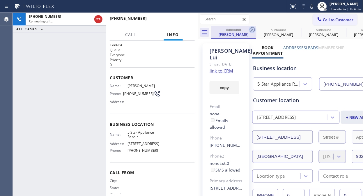
click at [252, 30] on icon at bounding box center [252, 29] width 7 height 7
click at [294, 30] on icon at bounding box center [297, 29] width 7 height 7
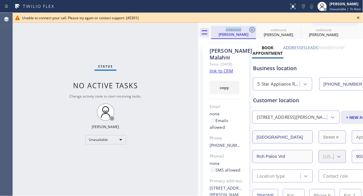
click at [251, 29] on icon at bounding box center [252, 29] width 7 height 7
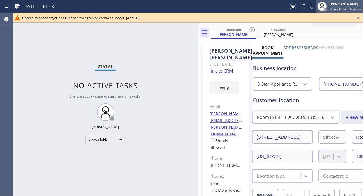
click at [346, 1] on div "[PERSON_NAME]" at bounding box center [345, 3] width 31 height 5
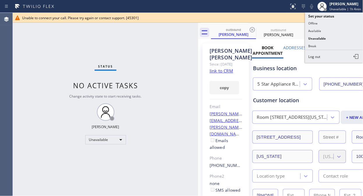
drag, startPoint x: 281, startPoint y: 19, endPoint x: 329, endPoint y: 20, distance: 48.4
click at [281, 19] on div "Unable to connect your call. Please try again or contact support. [45301]" at bounding box center [188, 17] width 332 height 5
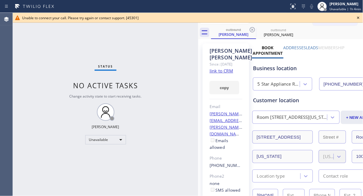
click at [357, 17] on icon at bounding box center [358, 17] width 7 height 7
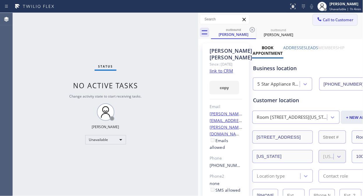
click at [323, 24] on button "Call to Customer" at bounding box center [335, 19] width 45 height 11
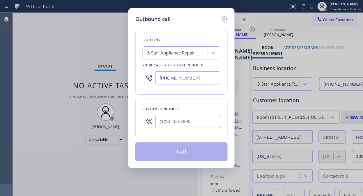
click at [324, 18] on div "Outbound call Location 5 Star Appliance Repair Your caller id phone number [PHO…" at bounding box center [181, 98] width 363 height 196
click at [161, 121] on input "(___) ___-____" at bounding box center [188, 121] width 65 height 13
paste input "415) 500-5202"
type input "(415) 500-5202"
click at [188, 150] on button "Call" at bounding box center [181, 151] width 92 height 19
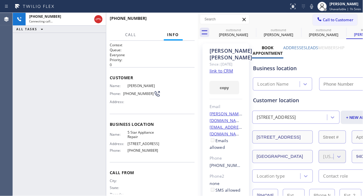
type input "[PHONE_NUMBER]"
click at [252, 30] on icon at bounding box center [252, 29] width 5 height 5
click at [0, 0] on icon at bounding box center [0, 0] width 0 height 0
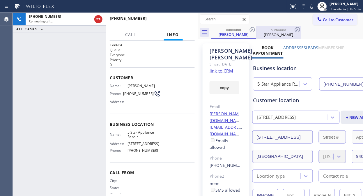
drag, startPoint x: 253, startPoint y: 29, endPoint x: 237, endPoint y: 32, distance: 16.2
click at [253, 28] on icon at bounding box center [252, 29] width 7 height 7
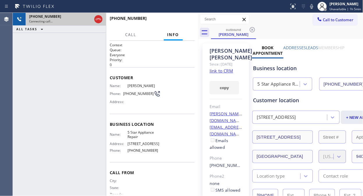
click at [86, 23] on div "Connecting call…" at bounding box center [60, 21] width 63 height 4
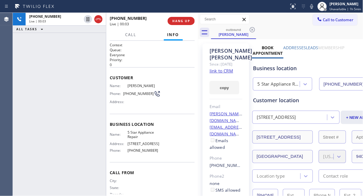
click at [66, 68] on div "+14155005202 Live | 00:03 ALL TASKS ALL TASKS ACTIVE TASKS TASKS IN WRAP UP" at bounding box center [59, 104] width 93 height 183
click at [312, 8] on icon at bounding box center [311, 6] width 7 height 7
click at [312, 7] on rect at bounding box center [312, 6] width 4 height 4
click at [312, 7] on icon at bounding box center [311, 6] width 3 height 5
click at [313, 8] on icon at bounding box center [311, 6] width 3 height 5
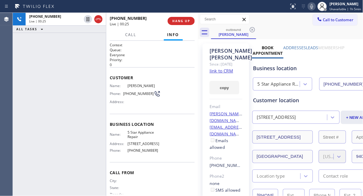
click at [313, 8] on icon at bounding box center [311, 6] width 3 height 5
click at [315, 7] on icon at bounding box center [311, 6] width 7 height 7
click at [312, 8] on icon at bounding box center [311, 6] width 7 height 7
click at [182, 18] on button "HANG UP" at bounding box center [181, 21] width 27 height 8
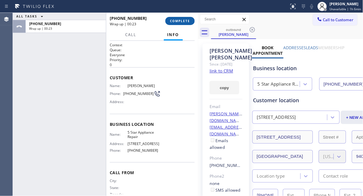
click at [185, 18] on button "COMPLETE" at bounding box center [179, 21] width 29 height 8
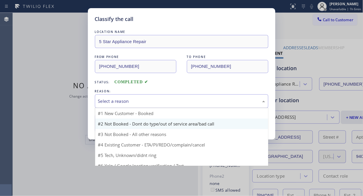
drag, startPoint x: 171, startPoint y: 100, endPoint x: 168, endPoint y: 119, distance: 19.5
click at [170, 105] on div "Select a reason" at bounding box center [182, 101] width 174 height 14
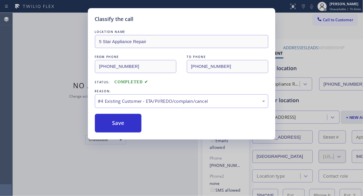
drag, startPoint x: 169, startPoint y: 141, endPoint x: 166, endPoint y: 140, distance: 2.9
click at [131, 126] on button "Save" at bounding box center [118, 123] width 47 height 19
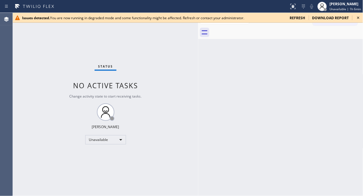
drag, startPoint x: 358, startPoint y: 18, endPoint x: 352, endPoint y: 17, distance: 5.4
click at [358, 18] on icon at bounding box center [358, 17] width 7 height 7
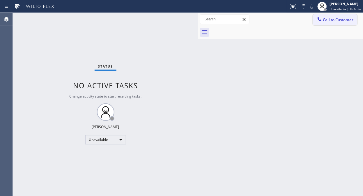
click at [330, 21] on span "Call to Customer" at bounding box center [338, 19] width 31 height 5
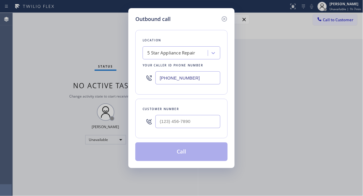
click at [224, 16] on icon at bounding box center [224, 18] width 7 height 7
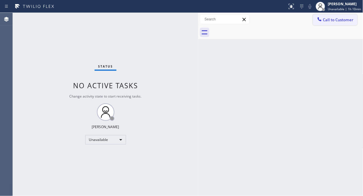
click at [341, 22] on span "Call to Customer" at bounding box center [338, 19] width 31 height 5
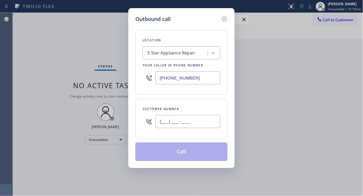
click at [168, 124] on input "(___) ___-____" at bounding box center [188, 121] width 65 height 13
paste input "415) 500-5202"
type input "(415) 500-5202"
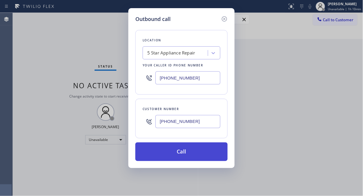
click at [167, 149] on button "Call" at bounding box center [181, 151] width 92 height 19
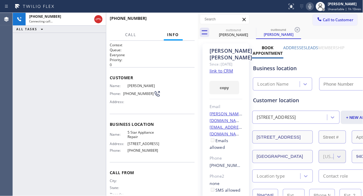
click at [313, 9] on icon at bounding box center [310, 6] width 7 height 7
type input "[PHONE_NUMBER]"
click at [311, 6] on rect at bounding box center [310, 6] width 4 height 4
click at [311, 6] on icon at bounding box center [310, 6] width 3 height 5
click at [311, 6] on rect at bounding box center [310, 6] width 4 height 4
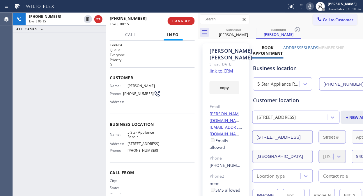
click at [311, 6] on icon at bounding box center [310, 6] width 3 height 5
click at [311, 8] on icon at bounding box center [310, 6] width 7 height 7
click at [312, 5] on icon at bounding box center [310, 6] width 7 height 7
click at [312, 4] on icon at bounding box center [310, 6] width 3 height 5
click at [310, 7] on icon at bounding box center [310, 6] width 7 height 7
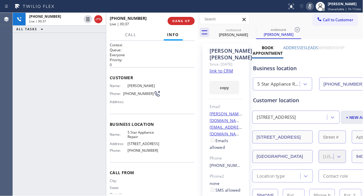
click at [310, 7] on icon at bounding box center [310, 6] width 7 height 7
click at [312, 7] on icon at bounding box center [310, 6] width 7 height 7
click at [310, 6] on icon at bounding box center [310, 6] width 3 height 5
click at [312, 5] on icon at bounding box center [310, 6] width 3 height 5
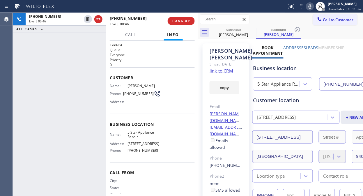
click at [312, 5] on icon at bounding box center [310, 6] width 7 height 7
click at [311, 6] on icon at bounding box center [310, 6] width 3 height 5
click at [312, 6] on icon at bounding box center [310, 6] width 7 height 7
click at [172, 23] on button "HANG UP" at bounding box center [181, 21] width 27 height 8
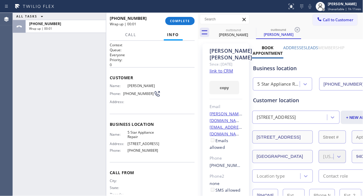
click at [187, 23] on button "COMPLETE" at bounding box center [179, 21] width 29 height 8
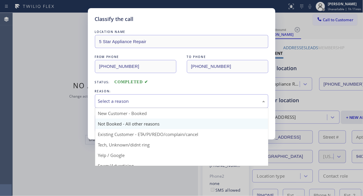
drag, startPoint x: 170, startPoint y: 102, endPoint x: 167, endPoint y: 121, distance: 18.8
click at [170, 103] on div "Select a reason" at bounding box center [181, 101] width 167 height 7
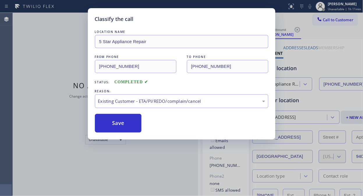
drag, startPoint x: 128, startPoint y: 121, endPoint x: 211, endPoint y: 41, distance: 114.5
click at [129, 120] on button "Save" at bounding box center [118, 123] width 47 height 19
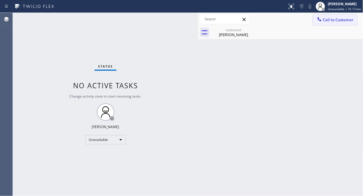
click at [317, 17] on icon at bounding box center [320, 19] width 6 height 6
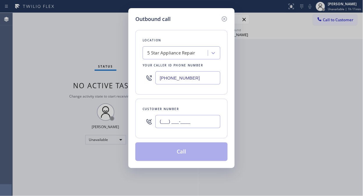
click at [165, 120] on input "(___) ___-____" at bounding box center [188, 121] width 65 height 13
paste input "323) 445-0452"
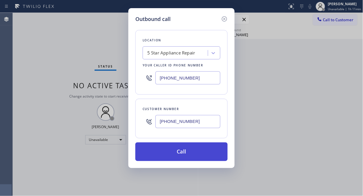
type input "(323) 445-0452"
drag, startPoint x: 186, startPoint y: 149, endPoint x: 187, endPoint y: 145, distance: 4.0
click at [186, 149] on button "Call" at bounding box center [181, 151] width 92 height 19
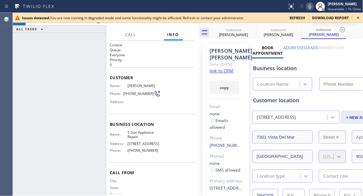
type input "[PHONE_NUMBER]"
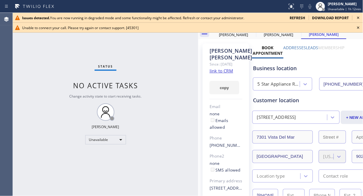
click at [360, 17] on icon at bounding box center [358, 17] width 7 height 7
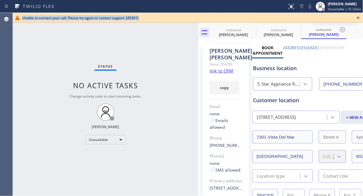
click at [359, 17] on icon at bounding box center [358, 17] width 7 height 7
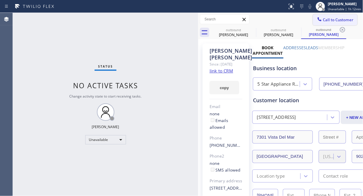
click at [331, 22] on span "Call to Customer" at bounding box center [338, 19] width 31 height 5
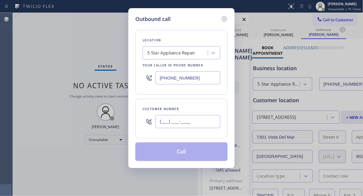
click at [161, 123] on input "(___) ___-____" at bounding box center [188, 121] width 65 height 13
paste input "480) 664-2426"
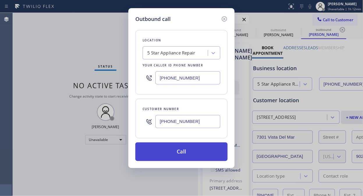
type input "(480) 664-2426"
click at [196, 151] on button "Call" at bounding box center [181, 151] width 92 height 19
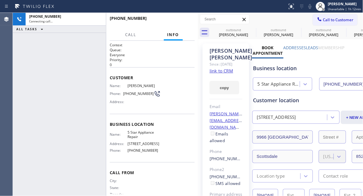
type input "[PHONE_NUMBER]"
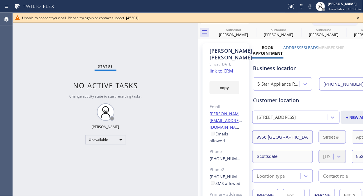
click at [357, 15] on icon at bounding box center [358, 17] width 7 height 7
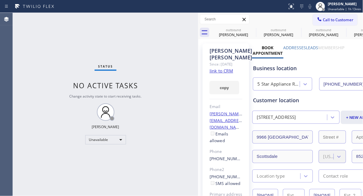
click at [323, 19] on span "Call to Customer" at bounding box center [338, 19] width 31 height 5
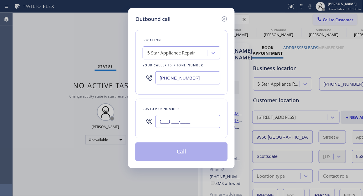
click at [166, 126] on input "(___) ___-____" at bounding box center [188, 121] width 65 height 13
paste input "917) 915-7908"
type input "(917) 915-7908"
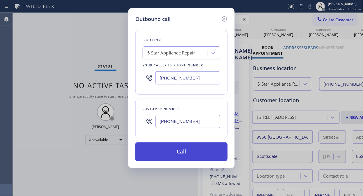
click at [184, 151] on button "Call" at bounding box center [181, 151] width 92 height 19
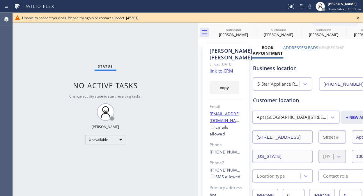
type input "[PHONE_NUMBER]"
click at [359, 16] on icon at bounding box center [358, 17] width 7 height 7
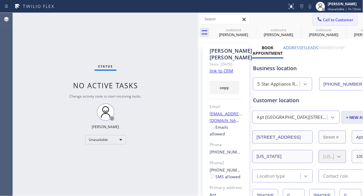
click at [326, 17] on span "Call to Customer" at bounding box center [338, 19] width 31 height 5
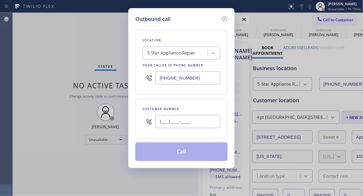
click at [164, 126] on input "(___) ___-____" at bounding box center [188, 121] width 65 height 13
paste input "718) 565-2799"
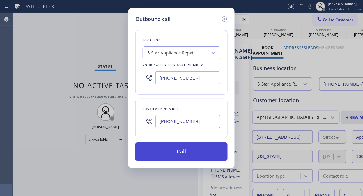
type input "(718) 565-2799"
click at [189, 151] on button "Call" at bounding box center [181, 151] width 92 height 19
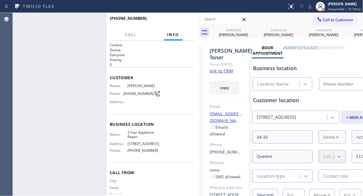
type input "[PHONE_NUMBER]"
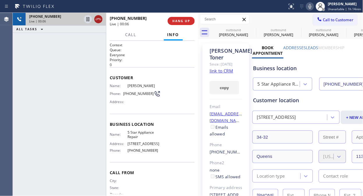
click at [100, 17] on icon at bounding box center [98, 19] width 7 height 7
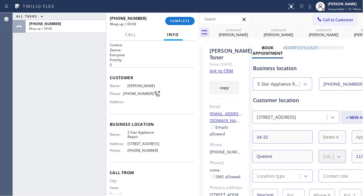
drag, startPoint x: 179, startPoint y: 23, endPoint x: 191, endPoint y: 25, distance: 12.1
click at [185, 23] on button "COMPLETE" at bounding box center [179, 21] width 29 height 8
click at [181, 19] on span "COMPLETE" at bounding box center [180, 21] width 20 height 4
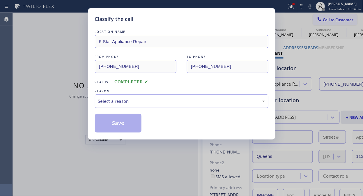
click at [173, 108] on div "LOCATION NAME 5 Star Appliance Repair FROM PHONE (855) 731-4952 TO PHONE (718) …" at bounding box center [182, 81] width 174 height 104
click at [170, 106] on div "Select a reason" at bounding box center [182, 101] width 174 height 14
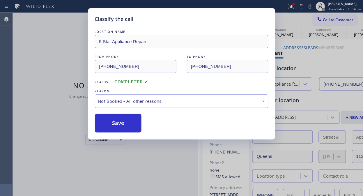
click at [170, 103] on div "Not Booked - All other reasons" at bounding box center [181, 101] width 167 height 7
click at [161, 100] on div "Existing Customer - ETA/PI/REDO/complain/cancel" at bounding box center [181, 101] width 167 height 7
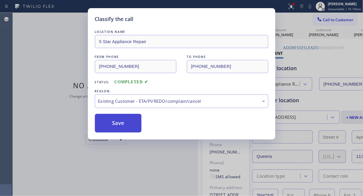
click at [136, 129] on button "Save" at bounding box center [118, 123] width 47 height 19
click at [119, 125] on div "Status No active tasks Change activity state to start receiving tasks. [PERSON_…" at bounding box center [106, 104] width 186 height 183
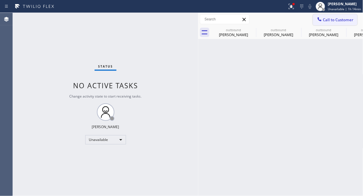
click at [322, 24] on button "Call to Customer" at bounding box center [335, 19] width 45 height 11
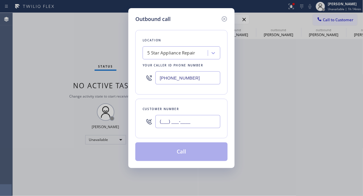
click at [160, 119] on input "(___) ___-____" at bounding box center [188, 121] width 65 height 13
paste input "212) 737-8447"
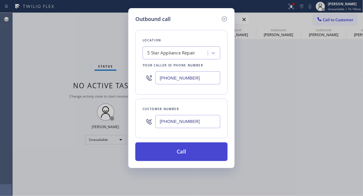
type input "(212) 737-8447"
click at [181, 151] on button "Call" at bounding box center [181, 151] width 92 height 19
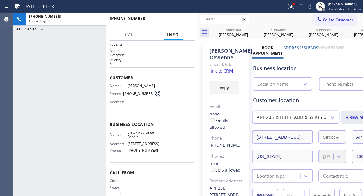
type input "[PHONE_NUMBER]"
click at [0, 0] on icon at bounding box center [0, 0] width 0 height 0
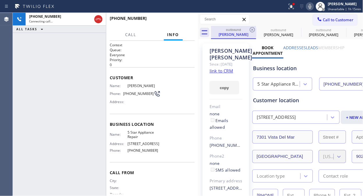
drag, startPoint x: 100, startPoint y: 22, endPoint x: 211, endPoint y: 33, distance: 111.2
click at [100, 22] on icon at bounding box center [98, 19] width 7 height 7
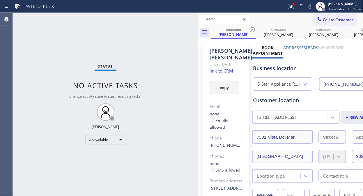
drag, startPoint x: 320, startPoint y: 18, endPoint x: 317, endPoint y: 18, distance: 2.9
click at [323, 18] on span "Call to Customer" at bounding box center [338, 19] width 31 height 5
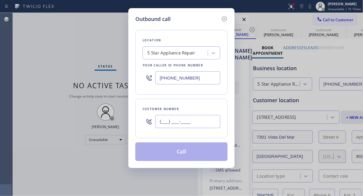
click at [162, 123] on input "(___) ___-____" at bounding box center [188, 121] width 65 height 13
paste input "617) 945-5630"
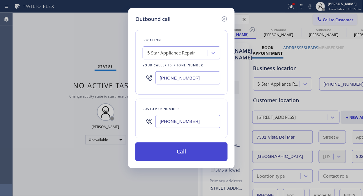
type input "(617) 945-5630"
click at [185, 151] on button "Call" at bounding box center [181, 151] width 92 height 19
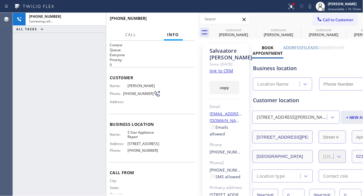
type input "[PHONE_NUMBER]"
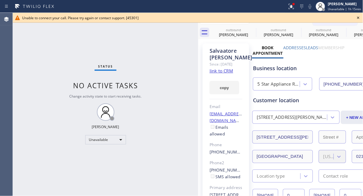
click at [356, 17] on icon at bounding box center [358, 17] width 7 height 7
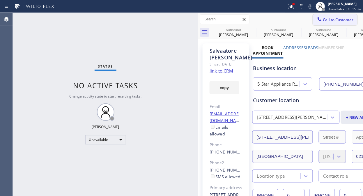
click at [340, 21] on span "Call to Customer" at bounding box center [338, 19] width 31 height 5
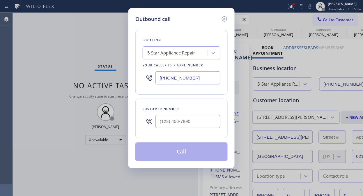
click at [180, 129] on div at bounding box center [188, 121] width 65 height 19
click at [180, 122] on input "(___) ___-____" at bounding box center [188, 121] width 65 height 13
paste input "212) 737-8447"
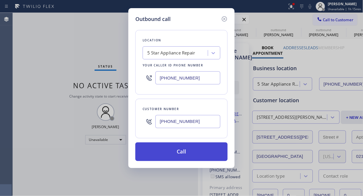
type input "(212) 737-8447"
click at [192, 154] on button "Call" at bounding box center [181, 151] width 92 height 19
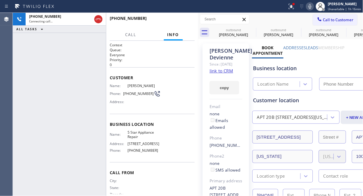
type input "[PHONE_NUMBER]"
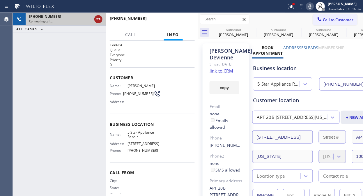
click at [97, 18] on icon at bounding box center [98, 19] width 7 height 7
click at [97, 18] on div "+12127378447" at bounding box center [65, 16] width 73 height 5
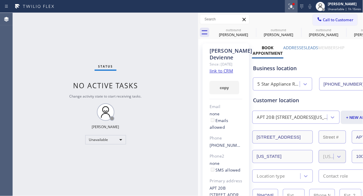
click at [292, 8] on icon at bounding box center [291, 6] width 7 height 7
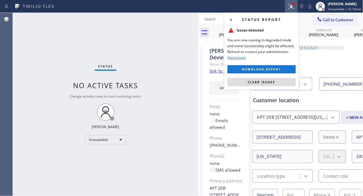
click at [274, 104] on div "Customer location APT 20B 420 East 72nd Street New York, 10021 NY + NEW ADDRESS…" at bounding box center [318, 139] width 130 height 86
click at [275, 81] on button "Clear issues" at bounding box center [262, 82] width 68 height 8
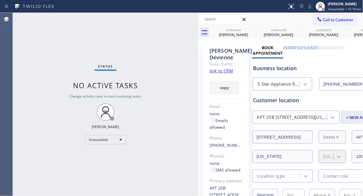
click at [65, 53] on div "Status No active tasks Change activity state to start receiving tasks. [PERSON_…" at bounding box center [106, 104] width 186 height 183
click at [252, 30] on icon at bounding box center [252, 29] width 7 height 7
click at [0, 0] on icon at bounding box center [0, 0] width 0 height 0
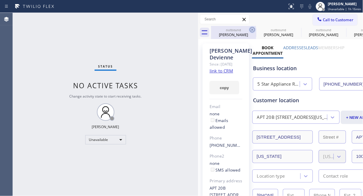
click at [0, 0] on icon at bounding box center [0, 0] width 0 height 0
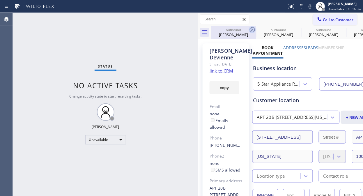
click at [0, 0] on icon at bounding box center [0, 0] width 0 height 0
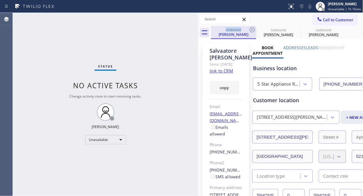
click at [248, 28] on div "outbound" at bounding box center [234, 29] width 44 height 4
drag, startPoint x: 255, startPoint y: 29, endPoint x: 248, endPoint y: 30, distance: 7.3
click at [255, 30] on icon at bounding box center [252, 29] width 7 height 7
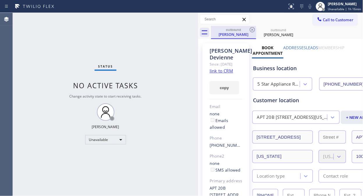
click at [248, 30] on div "outbound" at bounding box center [234, 29] width 44 height 4
click at [249, 30] on icon at bounding box center [252, 29] width 7 height 7
click at [250, 30] on icon at bounding box center [252, 29] width 7 height 7
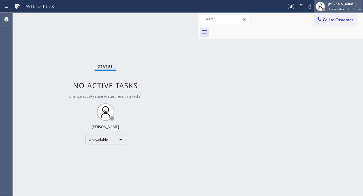
click at [337, 10] on span "Unavailable | 1h 17min" at bounding box center [344, 9] width 33 height 4
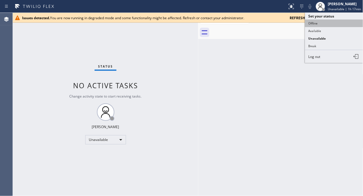
click at [321, 22] on button "Offline" at bounding box center [334, 24] width 58 height 8
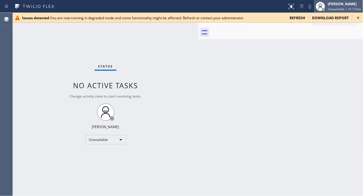
click at [337, 7] on span "Unavailable | 1h 17min" at bounding box center [344, 9] width 33 height 4
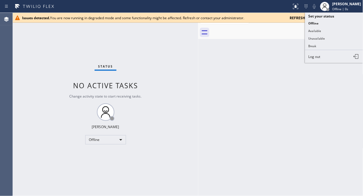
drag, startPoint x: 348, startPoint y: 8, endPoint x: 336, endPoint y: 40, distance: 34.5
click at [347, 9] on span "Offline | 0s" at bounding box center [341, 9] width 16 height 4
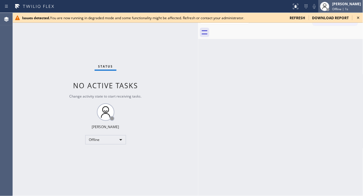
click at [343, 8] on span "Offline | 1s" at bounding box center [341, 9] width 16 height 4
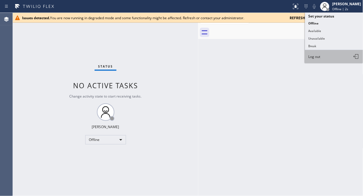
click at [325, 53] on button "Log out" at bounding box center [334, 56] width 58 height 13
